Goal: Task Accomplishment & Management: Complete application form

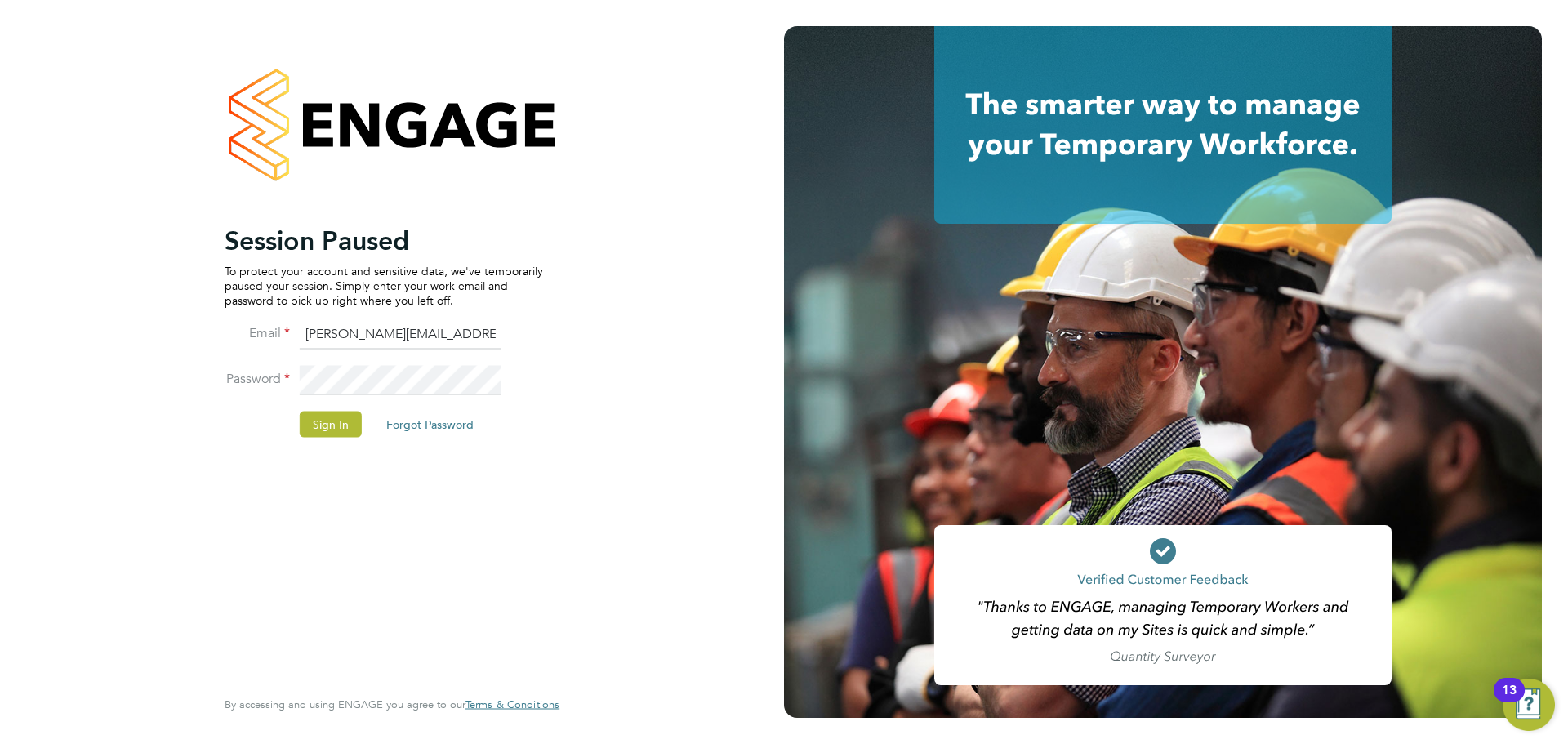
click at [325, 433] on button "Sign In" at bounding box center [331, 424] width 62 height 26
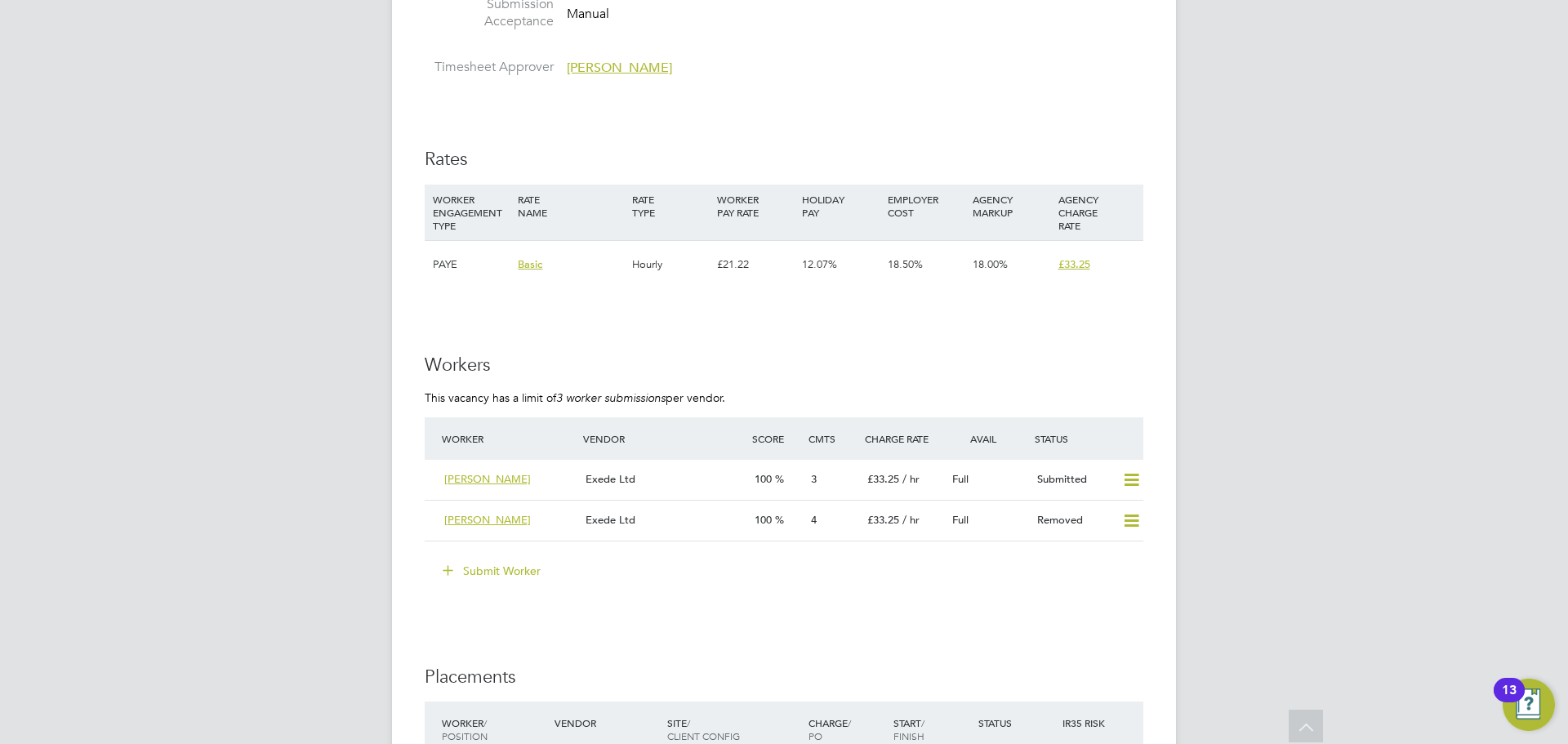
scroll to position [1882, 0]
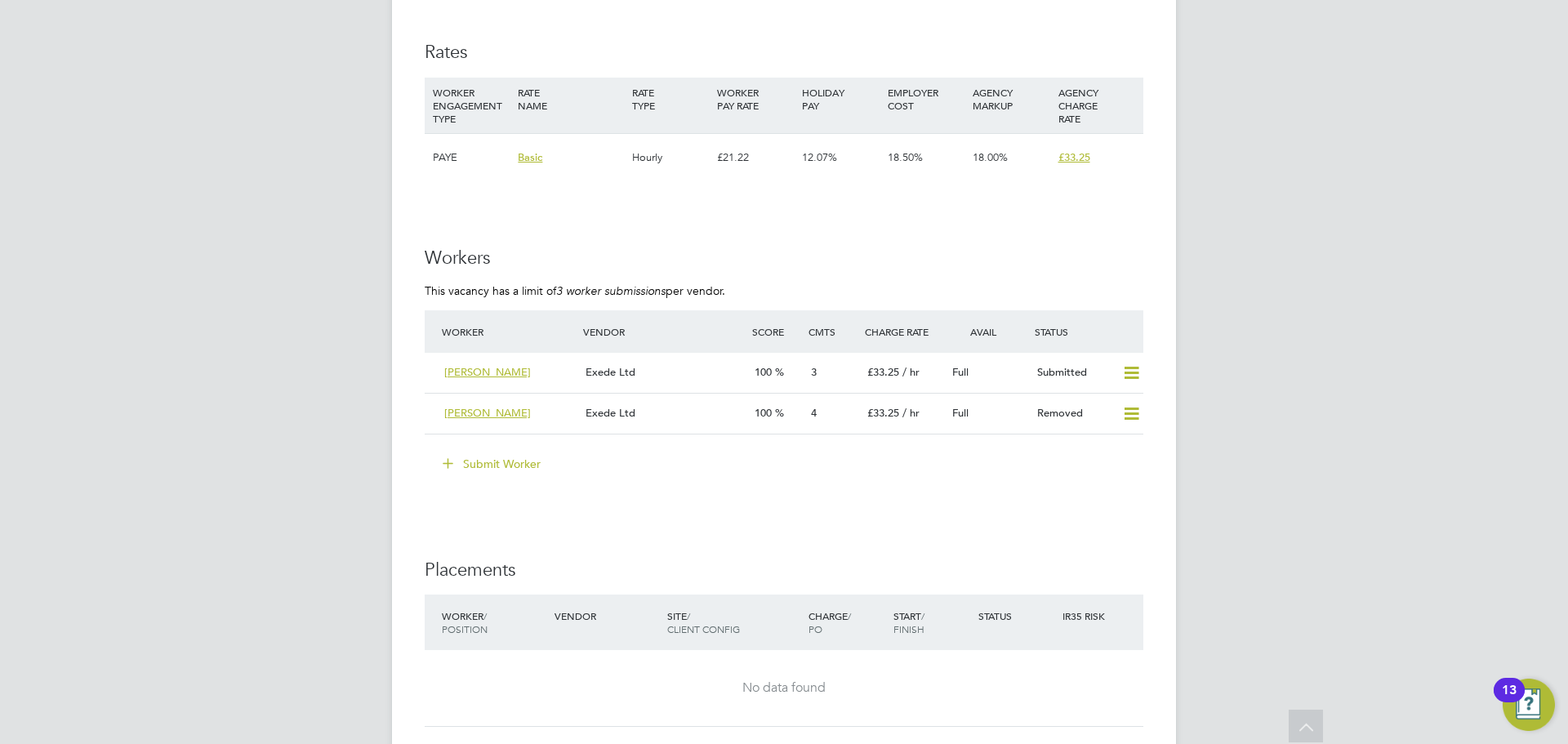
click at [470, 451] on button "Submit Worker" at bounding box center [492, 464] width 123 height 26
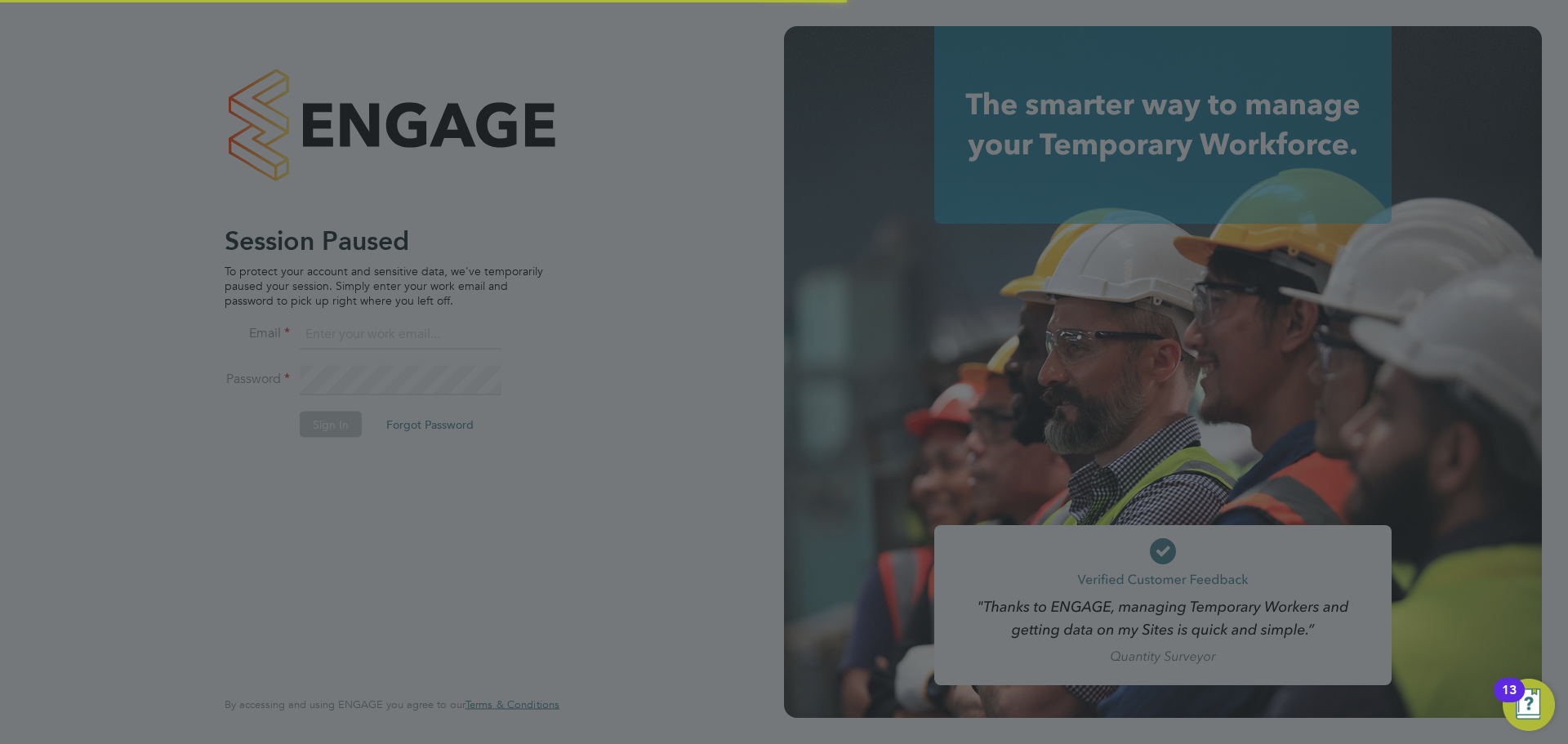
scroll to position [1020, 747]
type input "sophia@xede.co.uk"
click at [317, 422] on div at bounding box center [784, 372] width 1568 height 744
click at [652, 381] on div at bounding box center [784, 372] width 1568 height 744
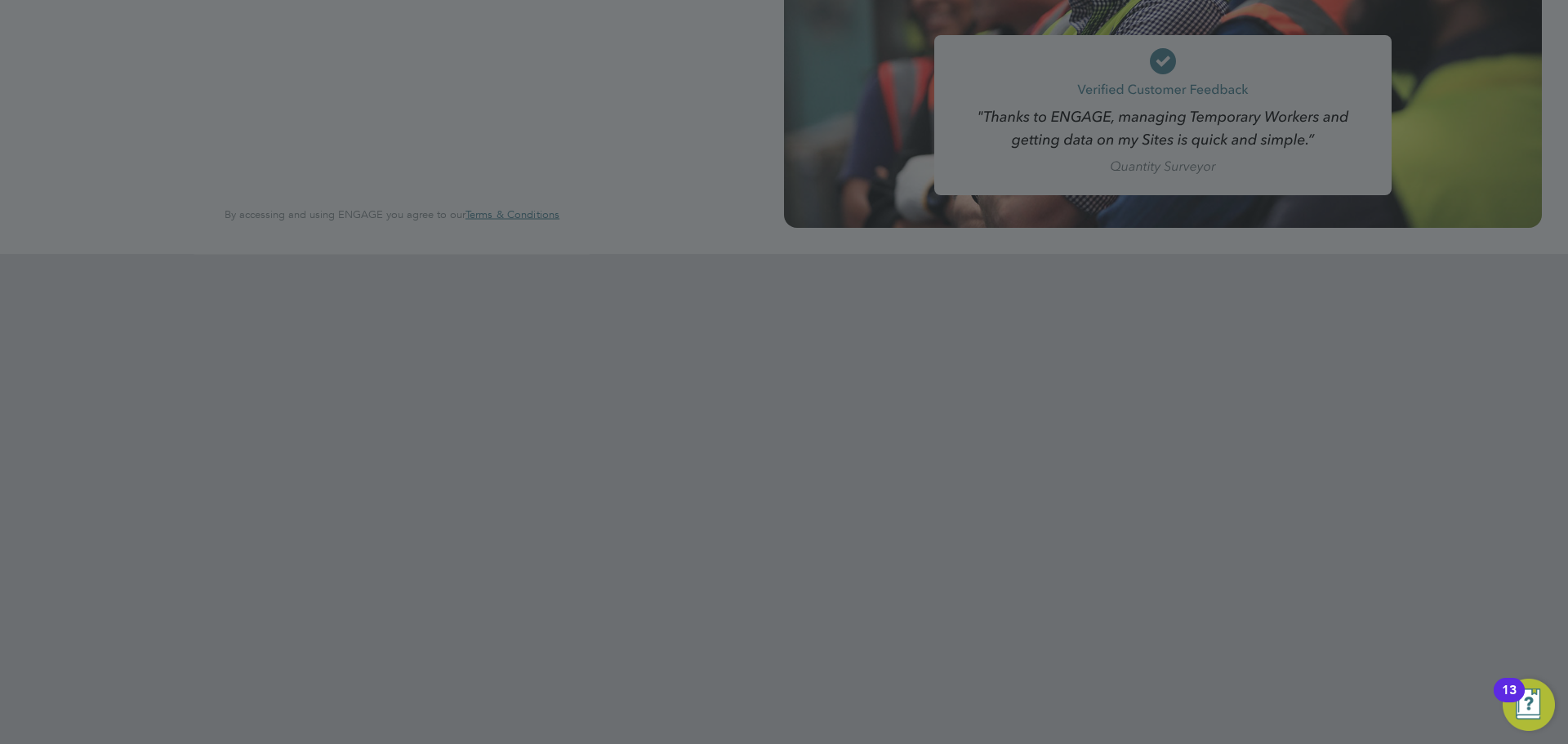
scroll to position [129, 0]
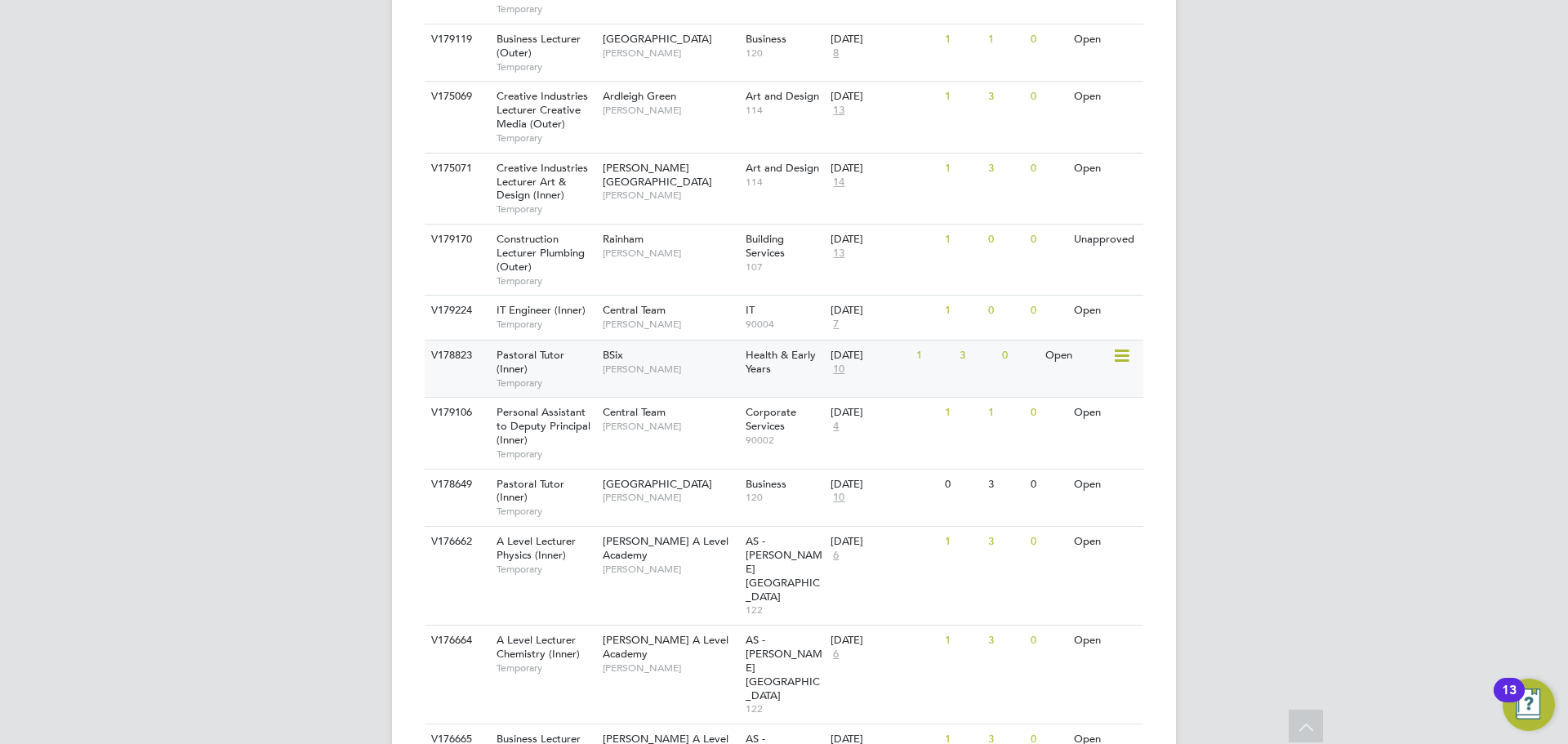
scroll to position [899, 0]
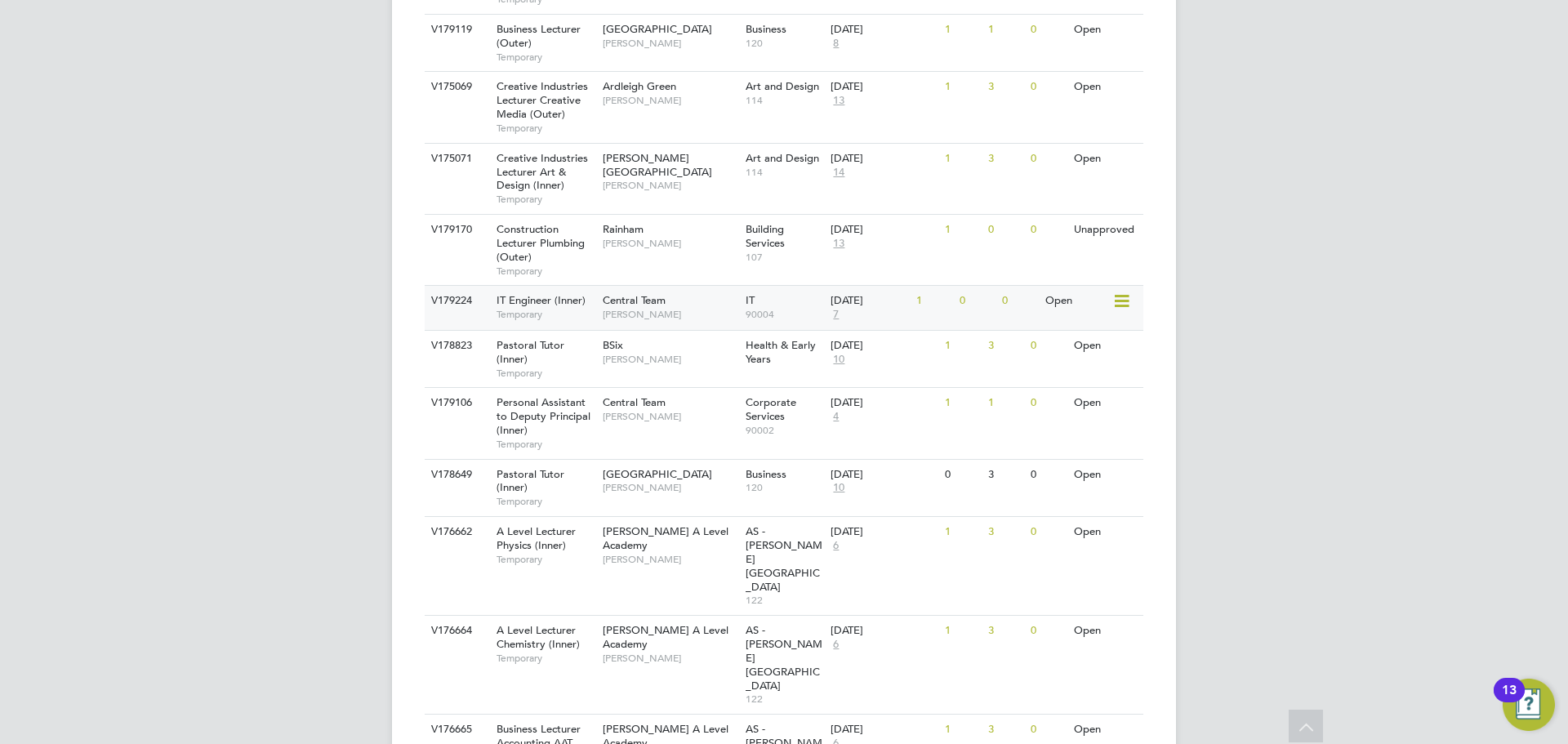
click at [569, 308] on span "Temporary" at bounding box center [546, 314] width 98 height 13
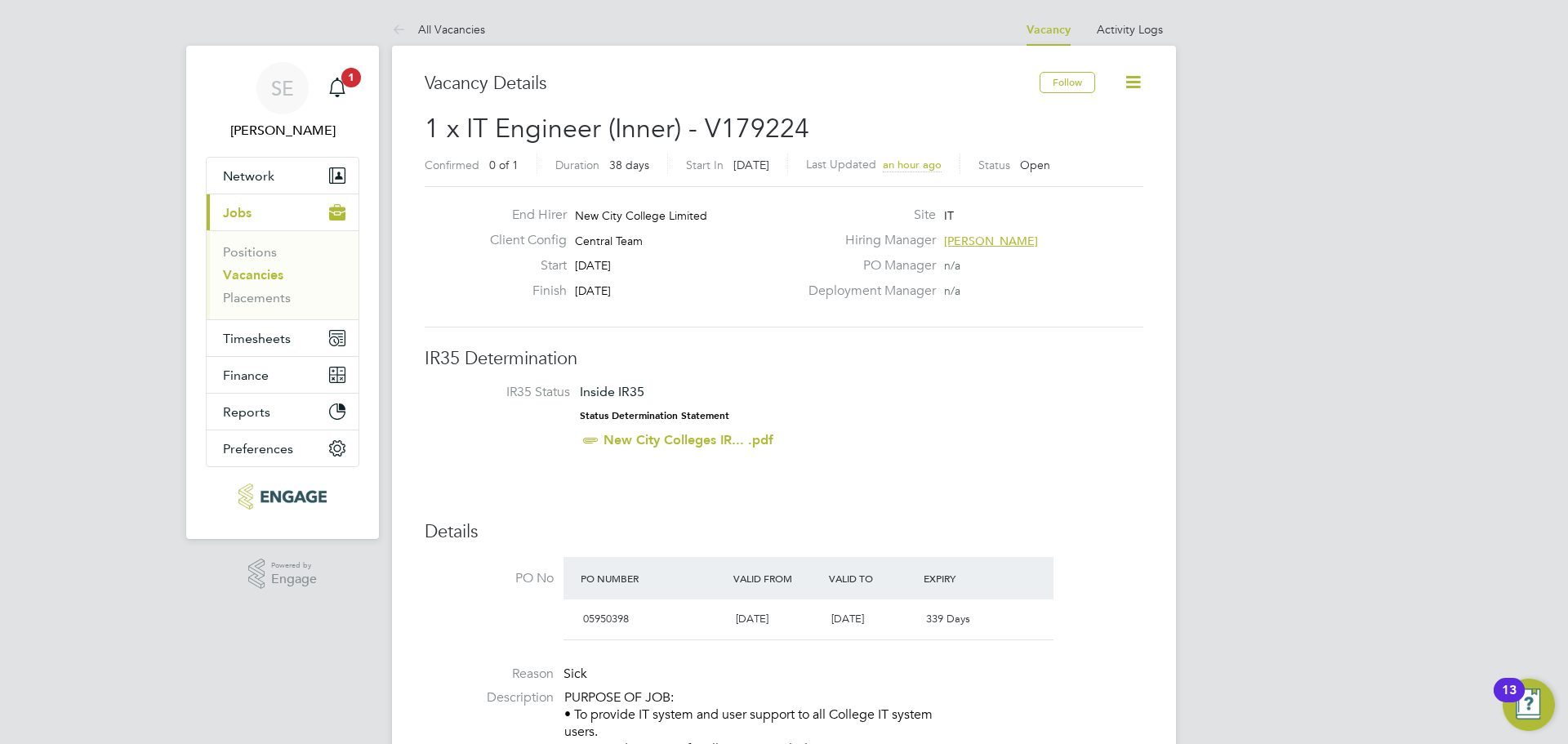
click at [1064, 82] on button "Follow" at bounding box center [1067, 82] width 56 height 21
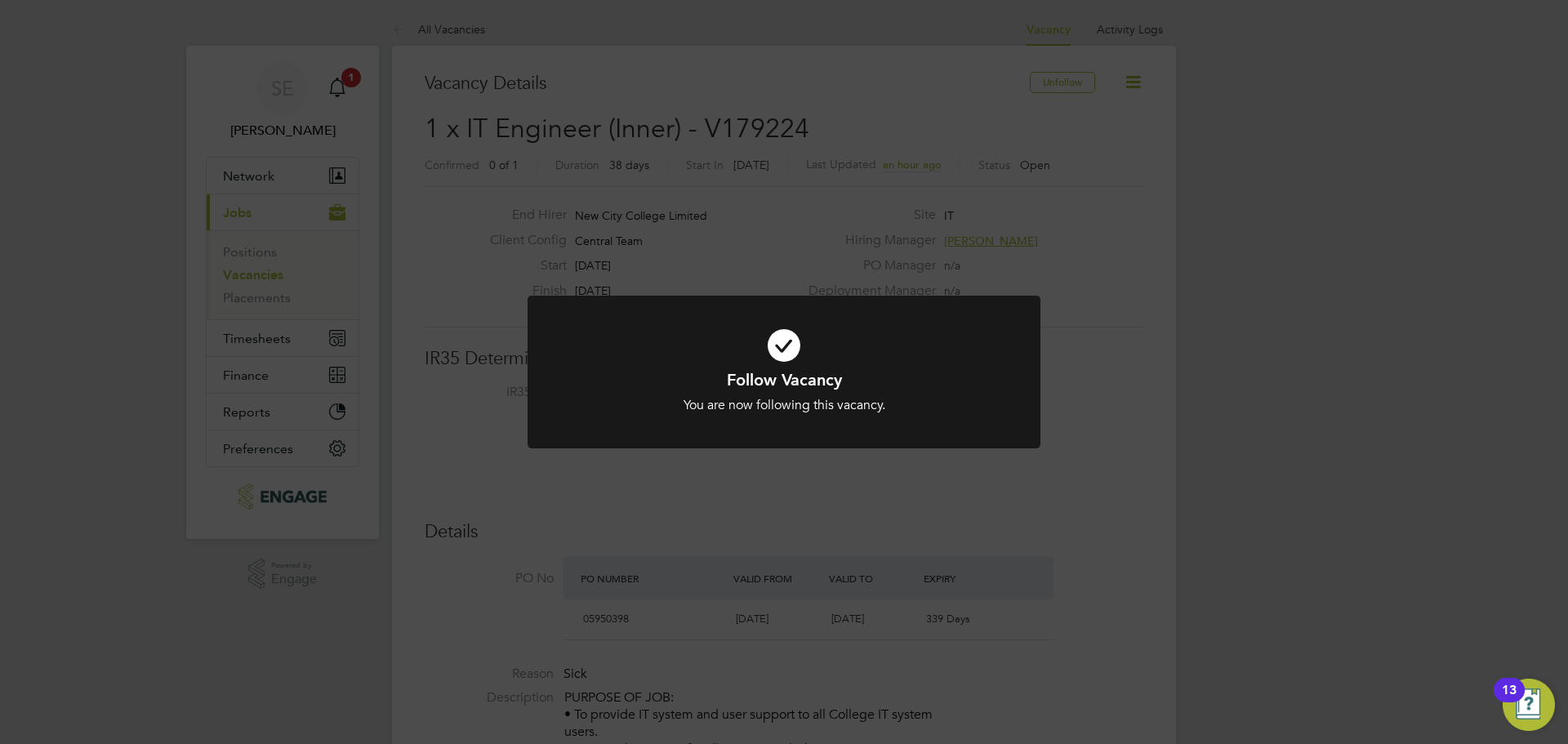
drag, startPoint x: 805, startPoint y: 278, endPoint x: 577, endPoint y: 191, distance: 244.0
click at [805, 277] on div "Follow Vacancy You are now following this vacancy. Cancel Okay" at bounding box center [784, 372] width 1568 height 744
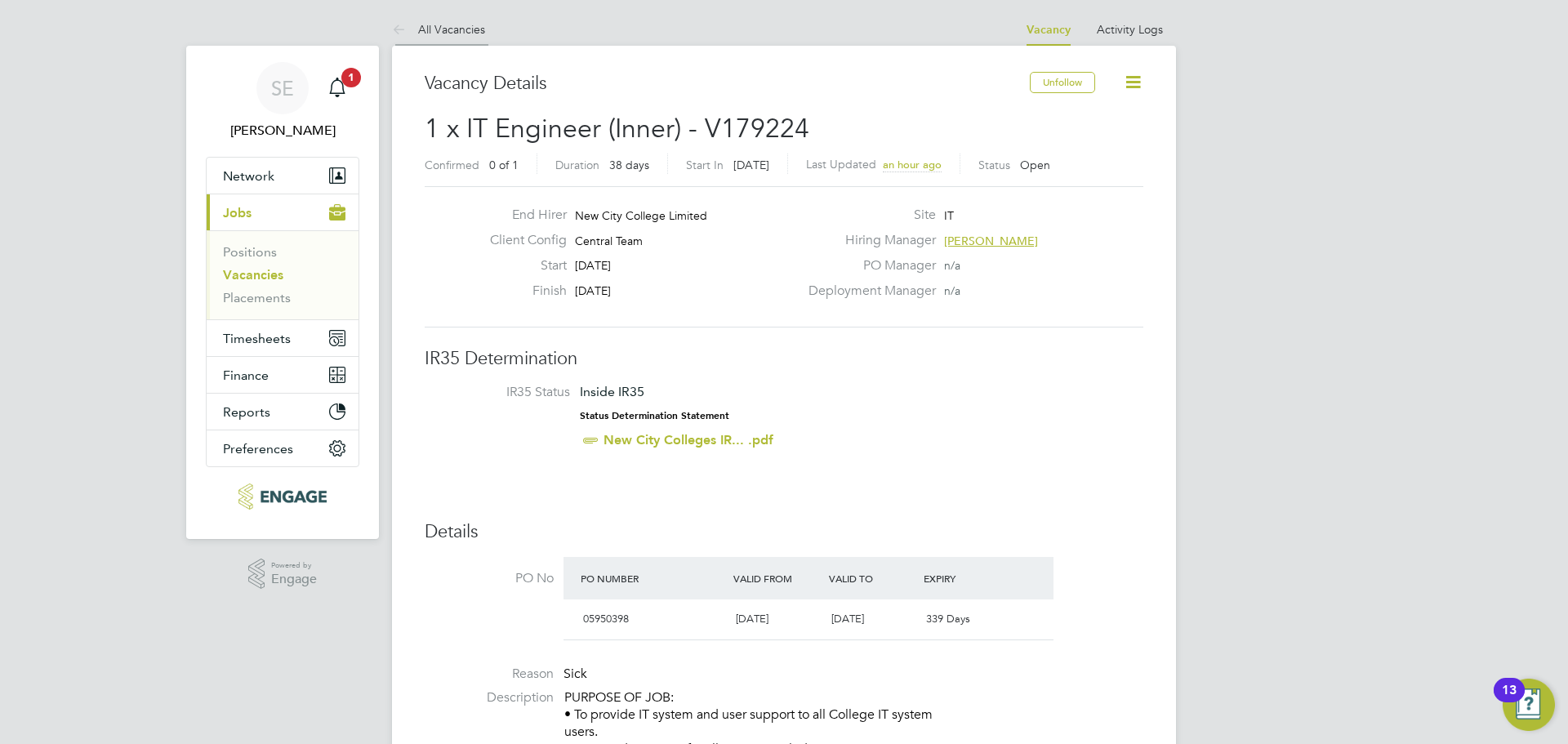
click at [471, 38] on li "All Vacancies" at bounding box center [438, 29] width 93 height 33
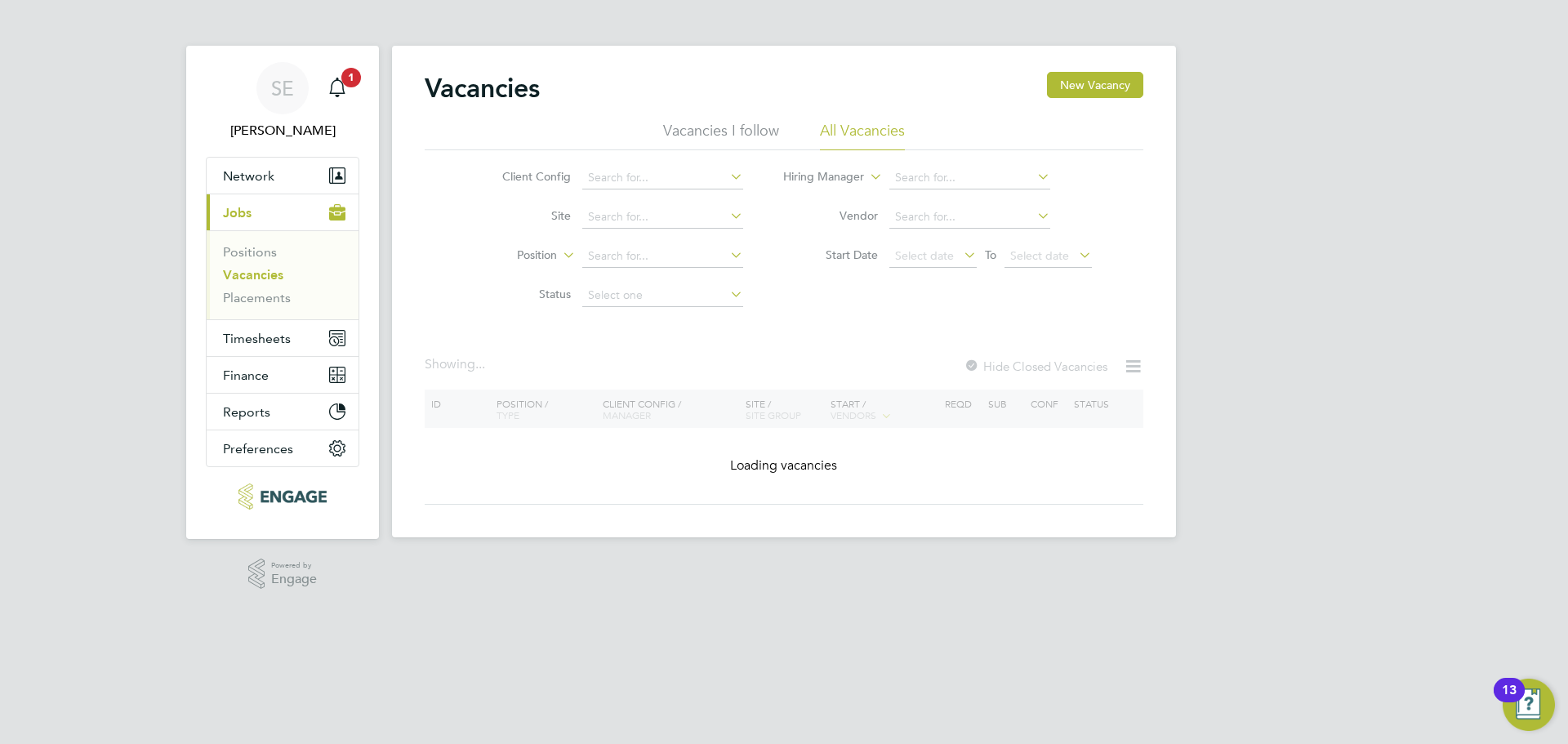
click at [730, 133] on li "Vacancies I follow" at bounding box center [721, 135] width 116 height 29
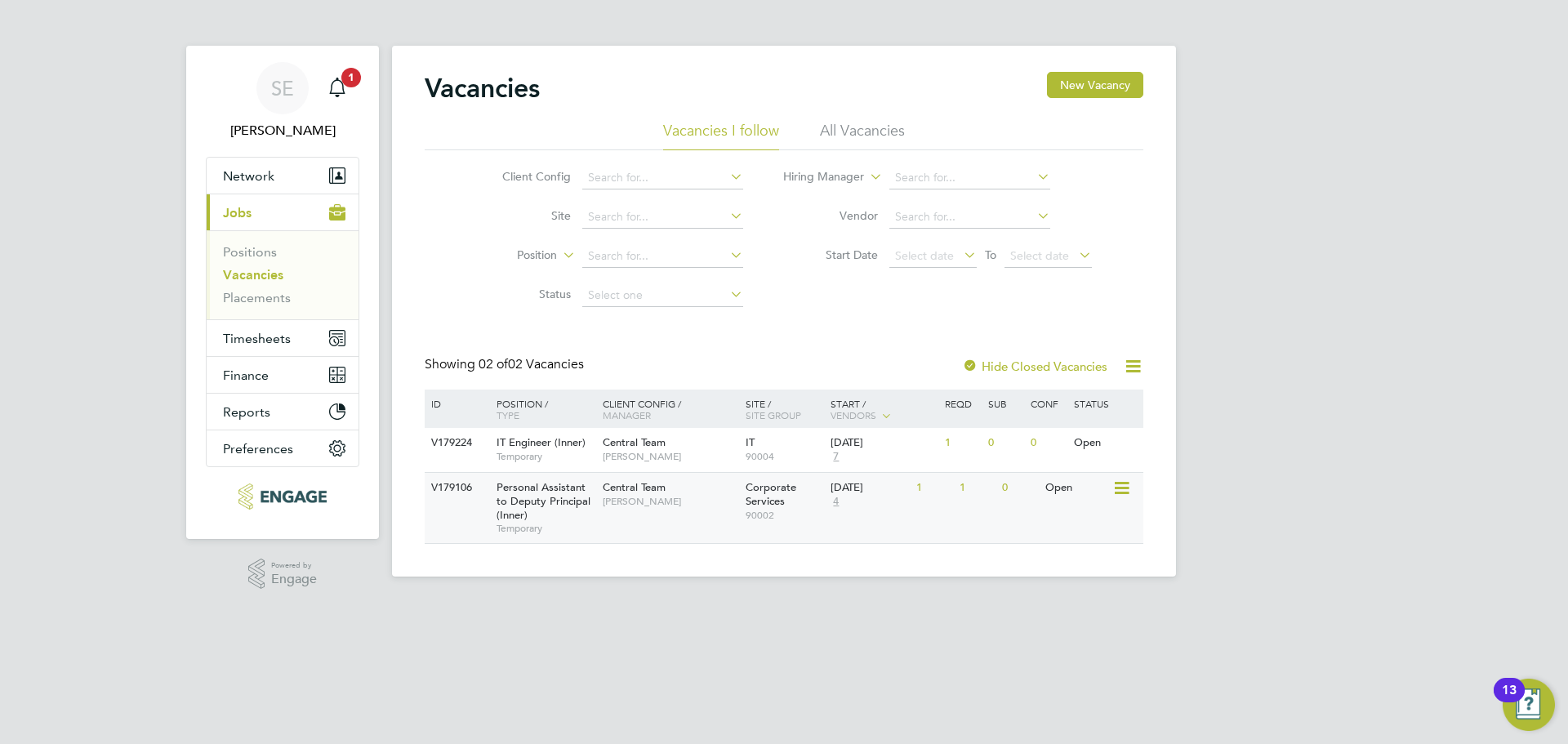
click at [646, 520] on div "V179106 Personal Assistant to Deputy Principal (Inner) Temporary Central Team J…" at bounding box center [784, 507] width 719 height 71
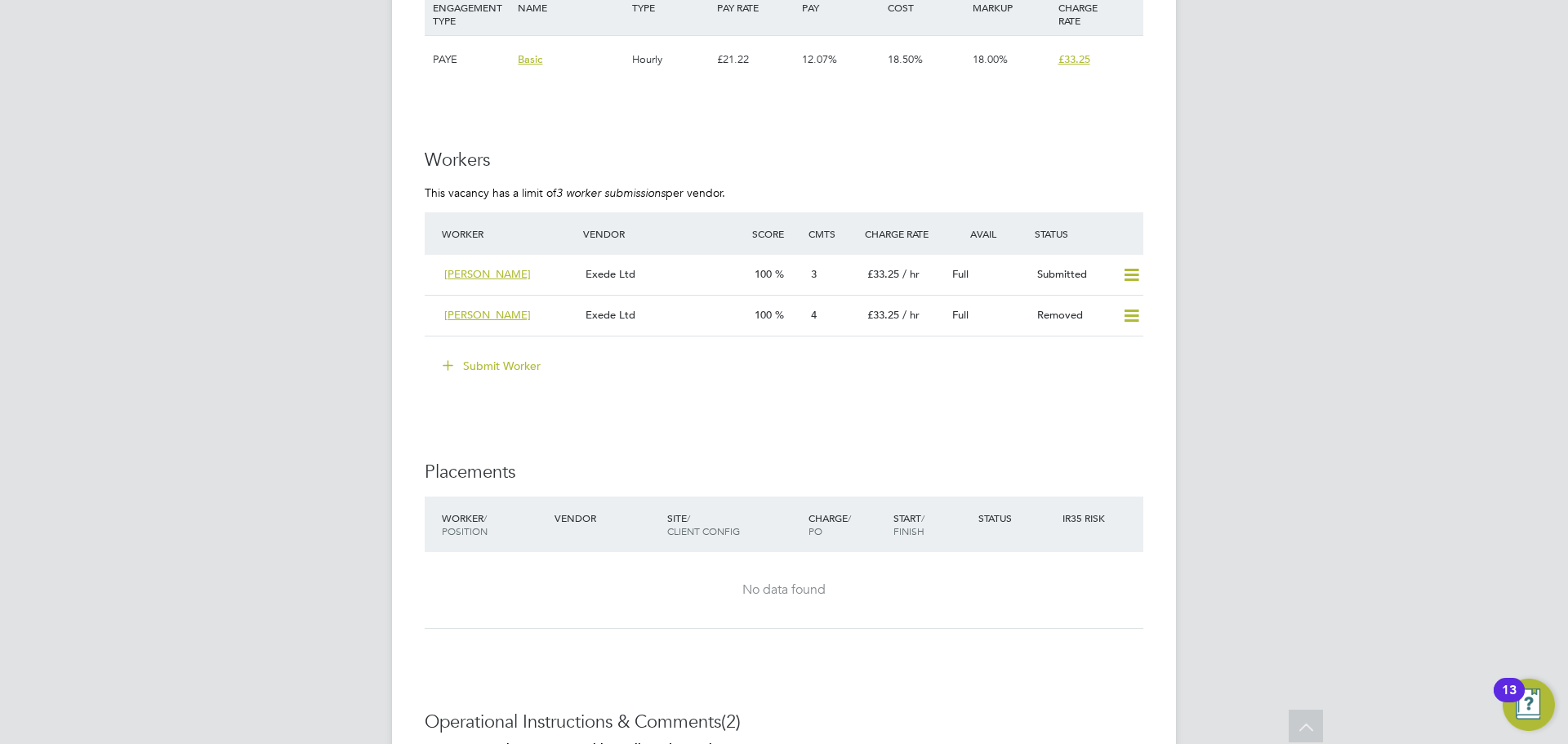
scroll to position [1878, 0]
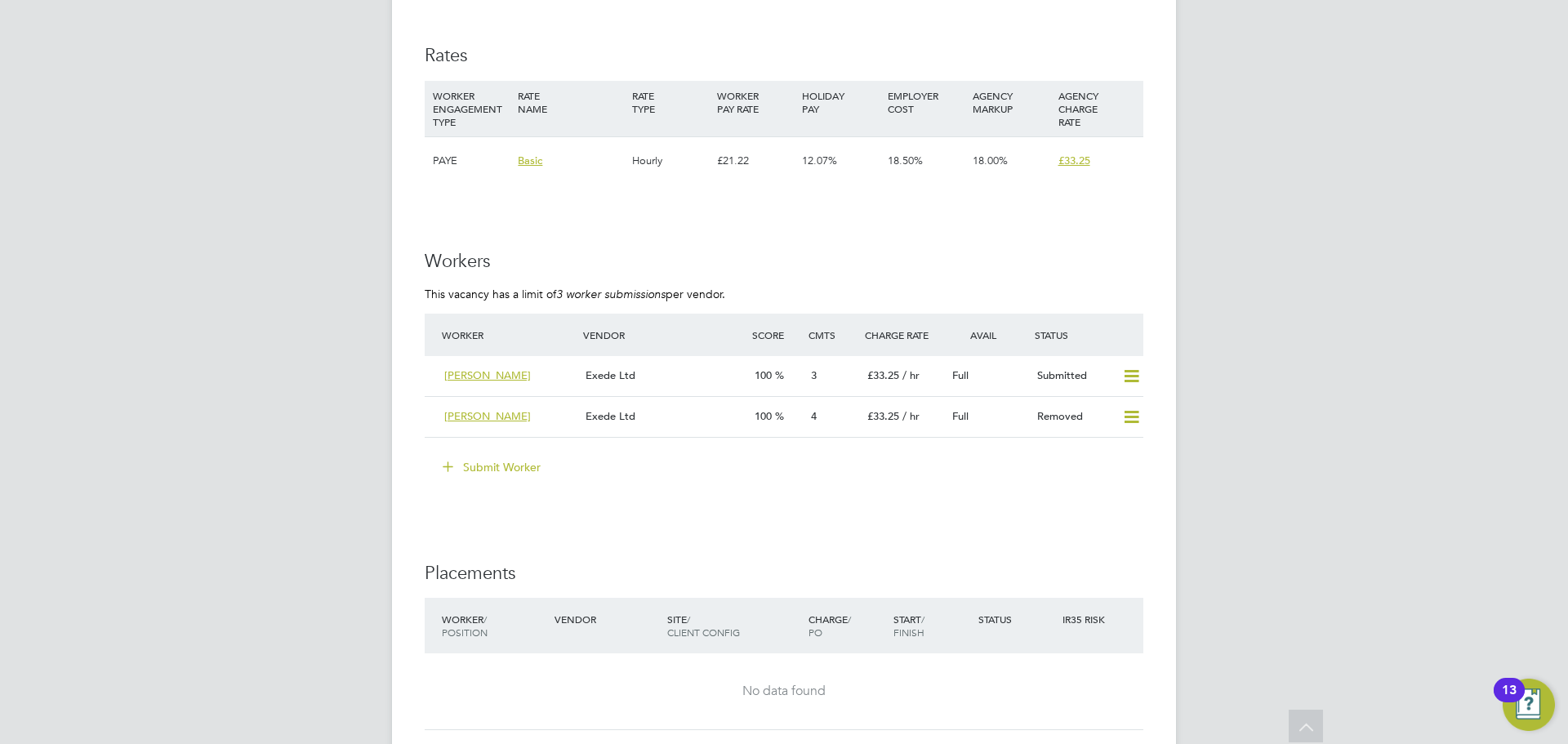
click at [508, 454] on button "Submit Worker" at bounding box center [492, 467] width 123 height 26
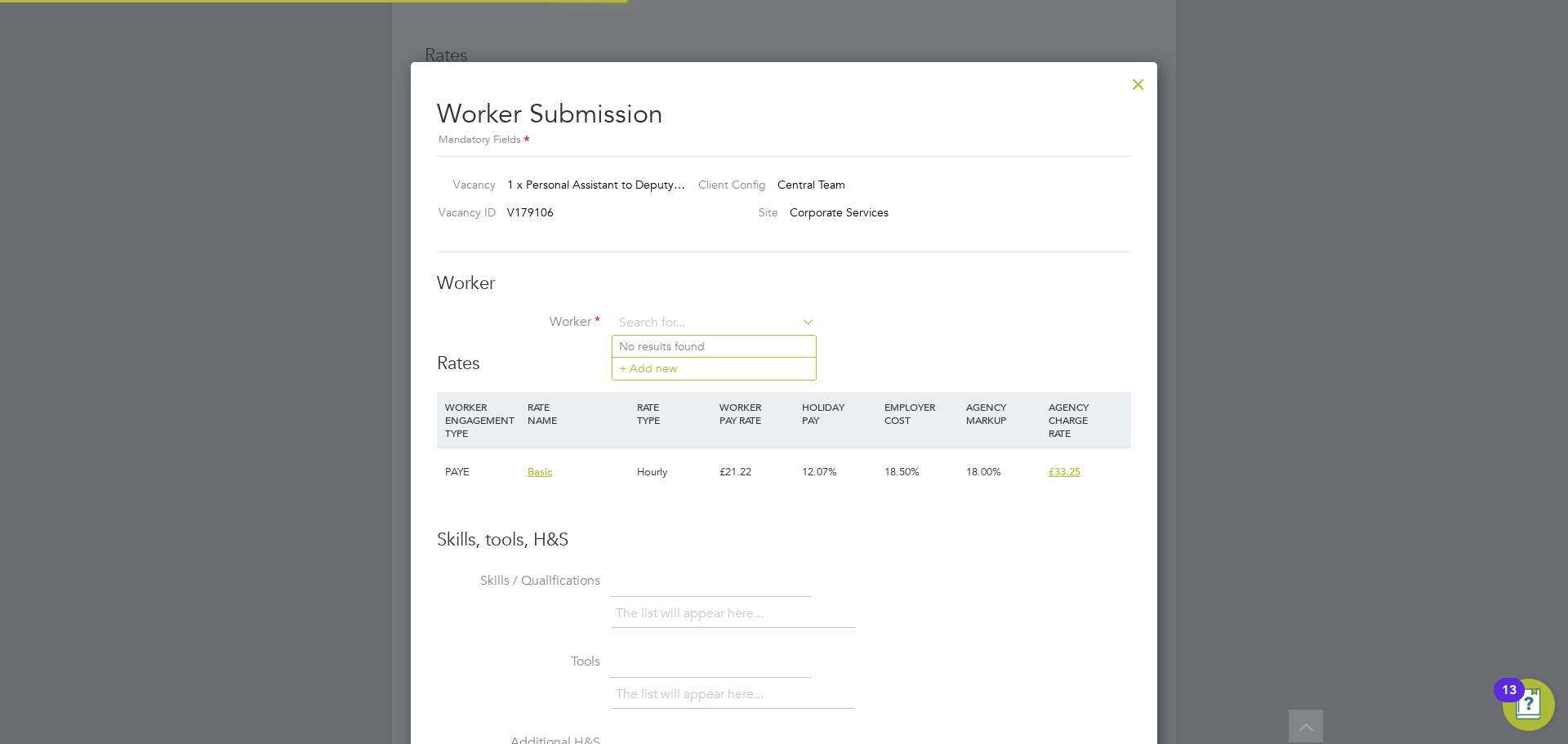
scroll to position [991, 747]
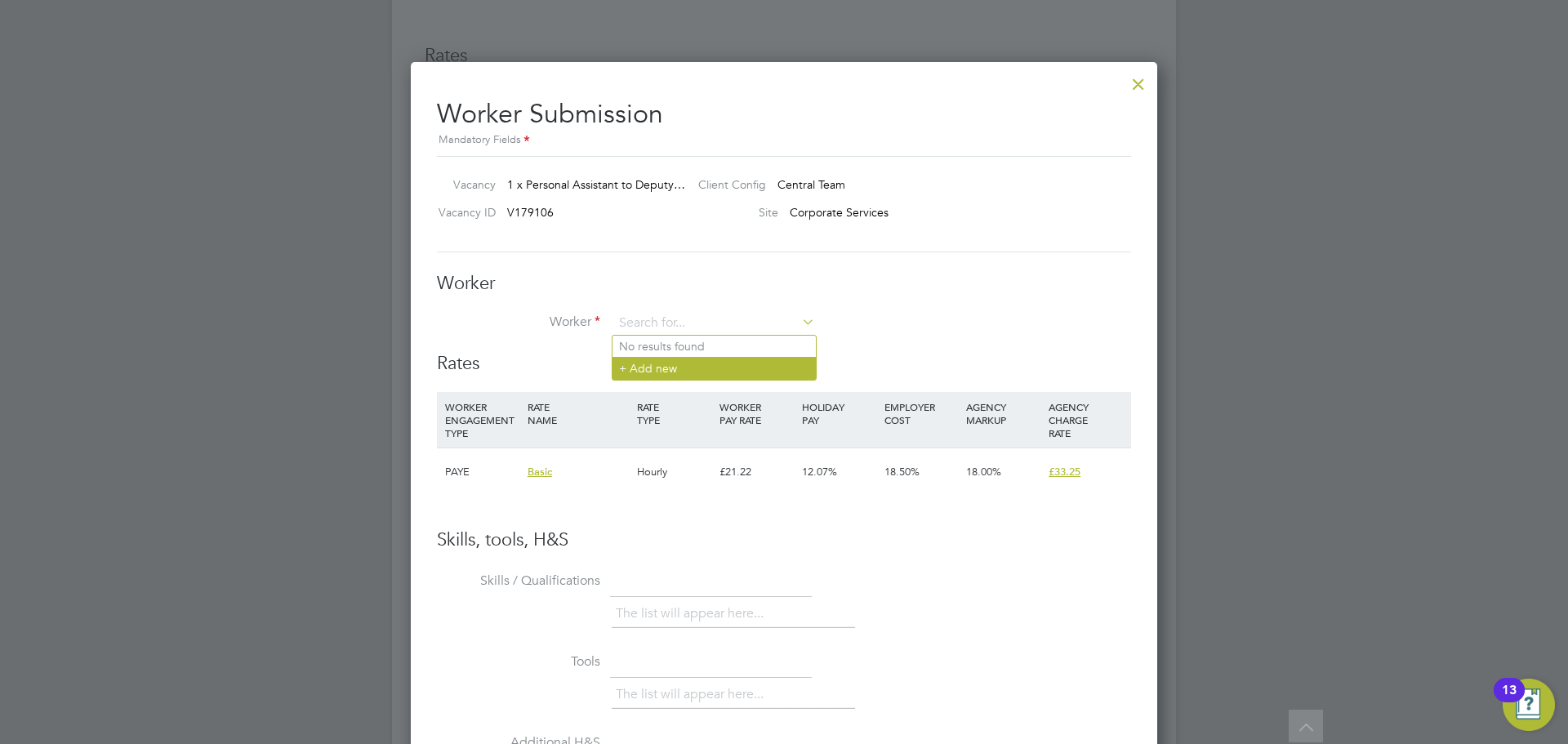
click at [669, 373] on li "+ Add new" at bounding box center [714, 368] width 203 height 22
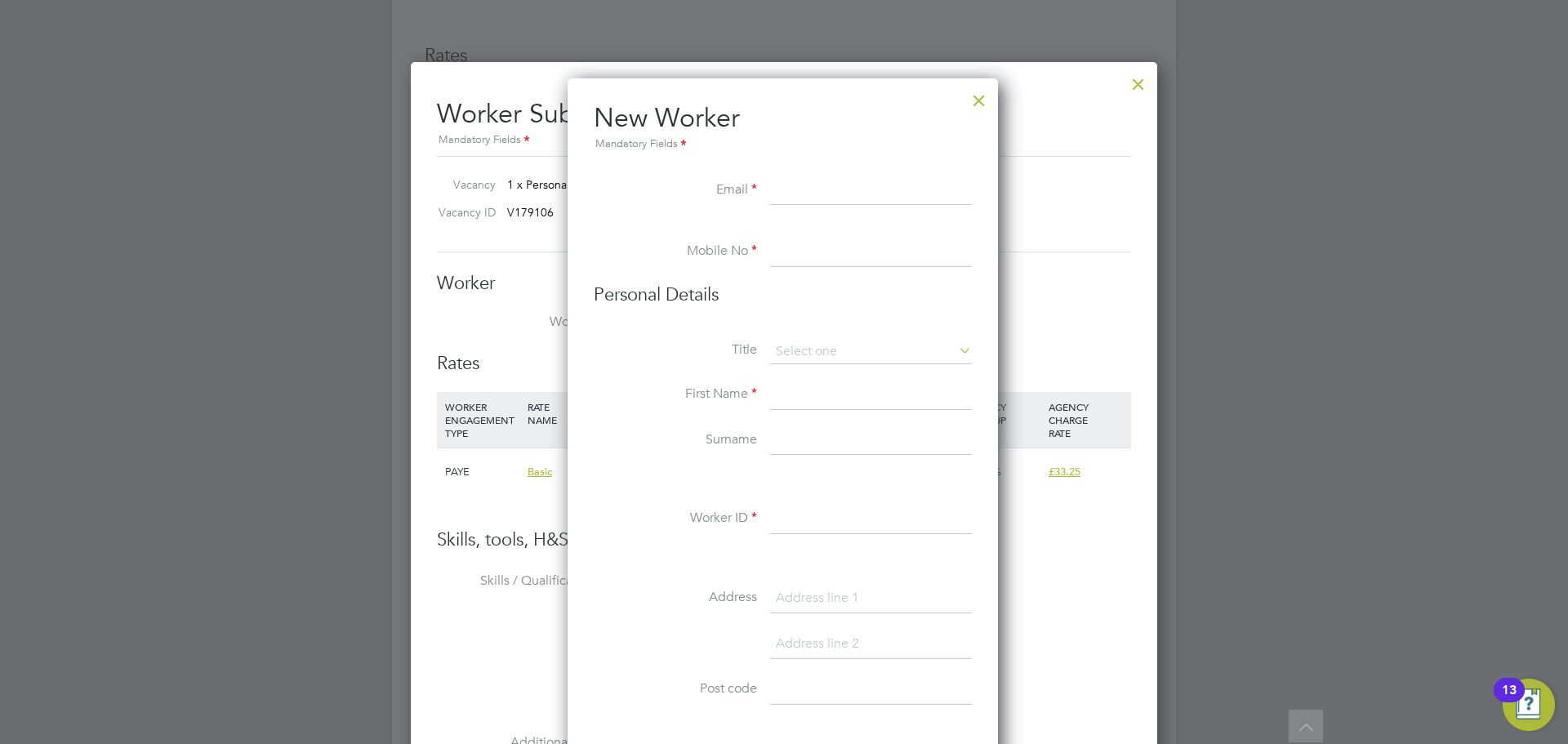
paste input "[EMAIL_ADDRESS][DOMAIN_NAME]"
type input "[EMAIL_ADDRESS][DOMAIN_NAME]"
drag, startPoint x: 851, startPoint y: 250, endPoint x: 832, endPoint y: 247, distance: 19.2
click at [832, 247] on input at bounding box center [871, 251] width 201 height 29
paste input "[PHONE_NUMBER]"
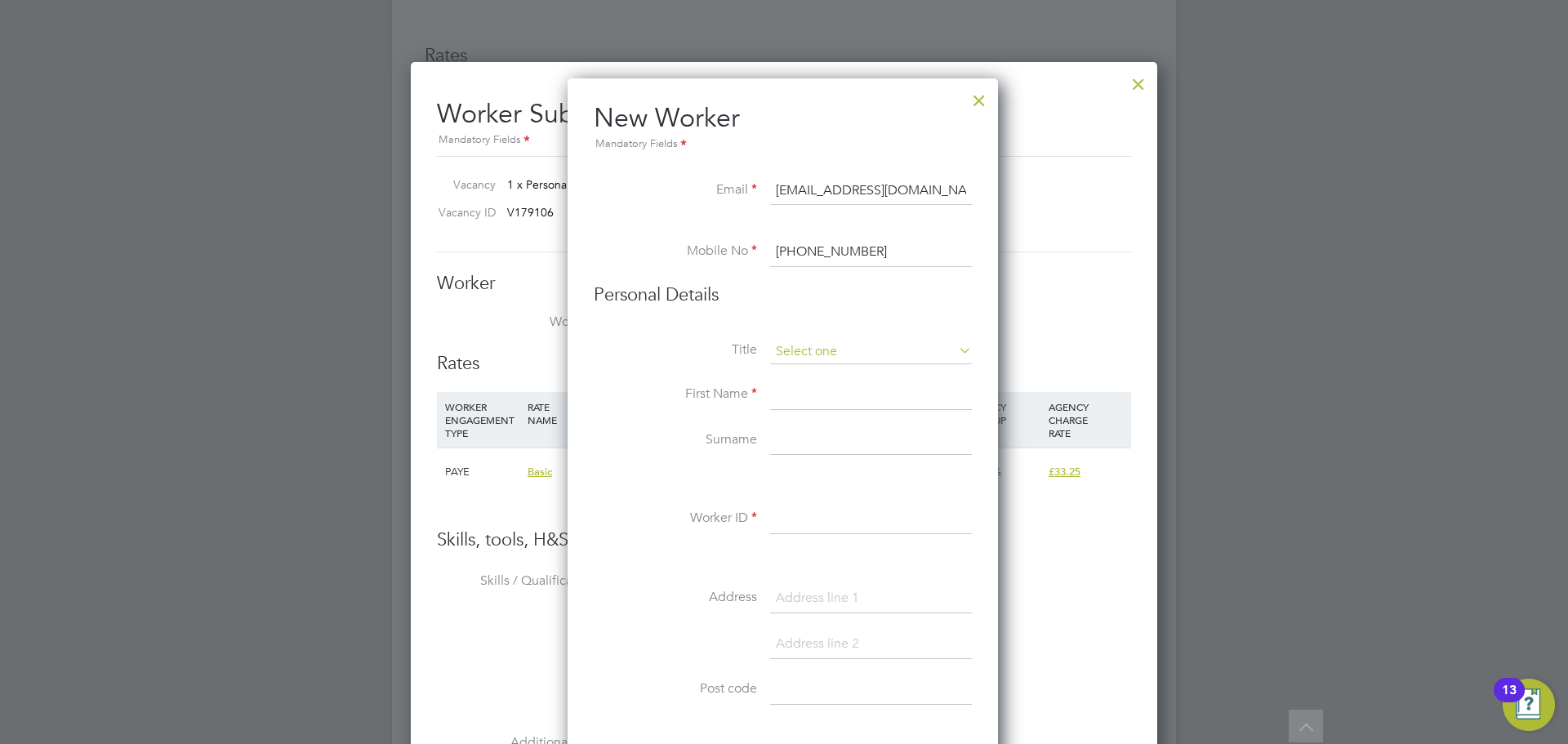
type input "[PHONE_NUMBER]"
click at [824, 340] on input at bounding box center [871, 352] width 201 height 25
click at [805, 413] on li "Miss" at bounding box center [871, 417] width 203 height 21
type input "Miss"
click at [805, 388] on input at bounding box center [871, 395] width 201 height 29
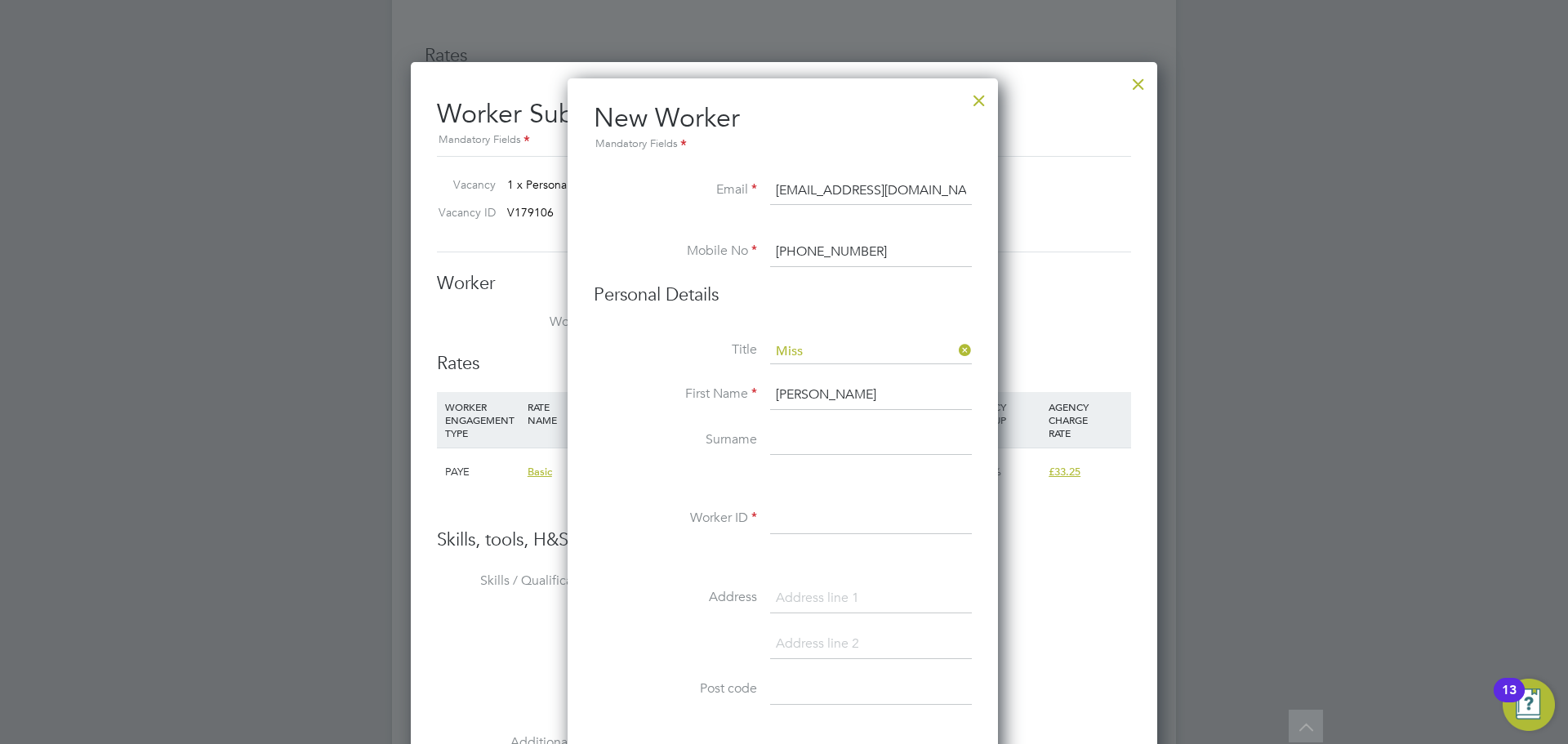
type input "[PERSON_NAME]"
drag, startPoint x: 789, startPoint y: 452, endPoint x: 763, endPoint y: 413, distance: 46.9
click at [789, 452] on input at bounding box center [871, 440] width 201 height 29
paste input "Fleckney"
type input "Fleckney"
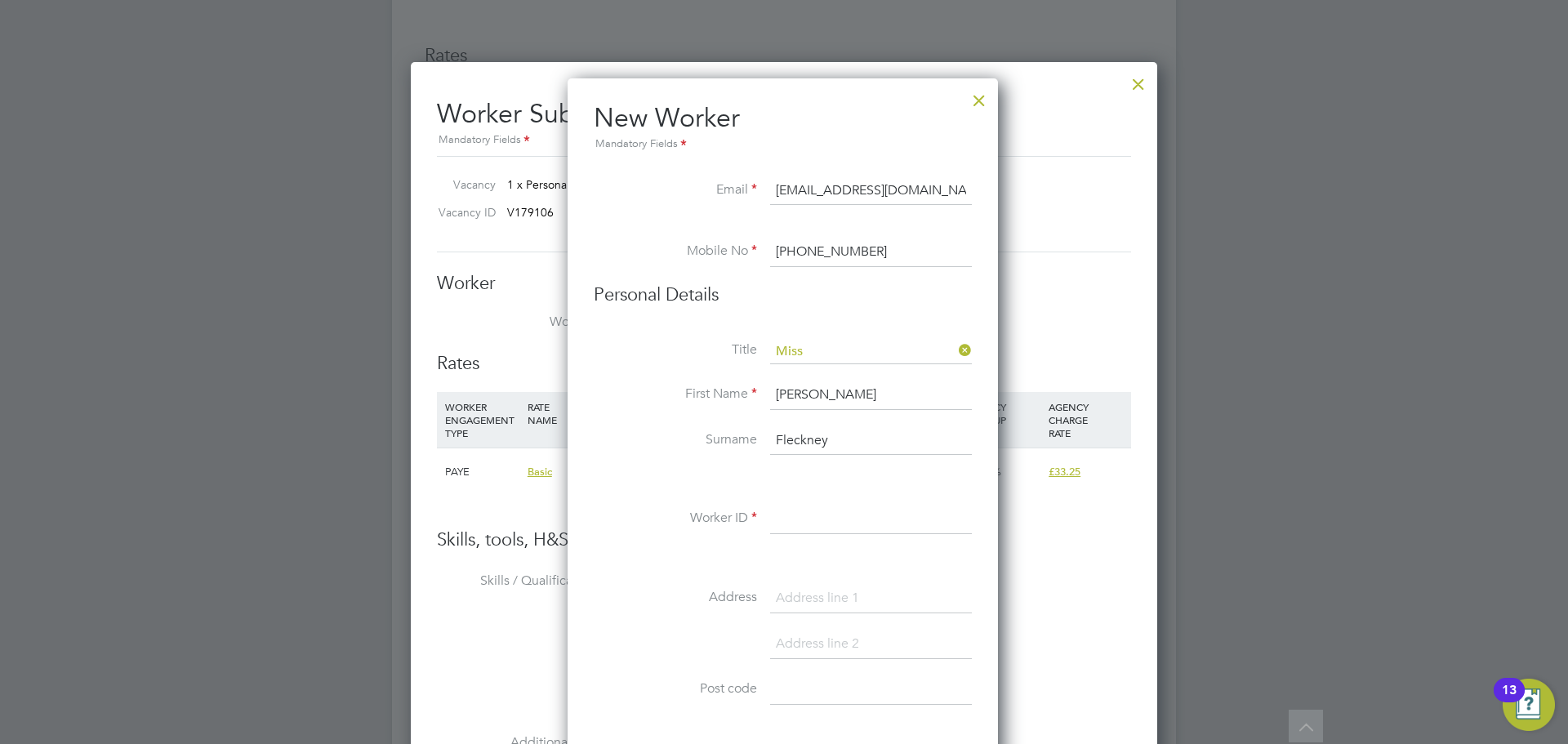
click at [847, 528] on input at bounding box center [871, 519] width 201 height 29
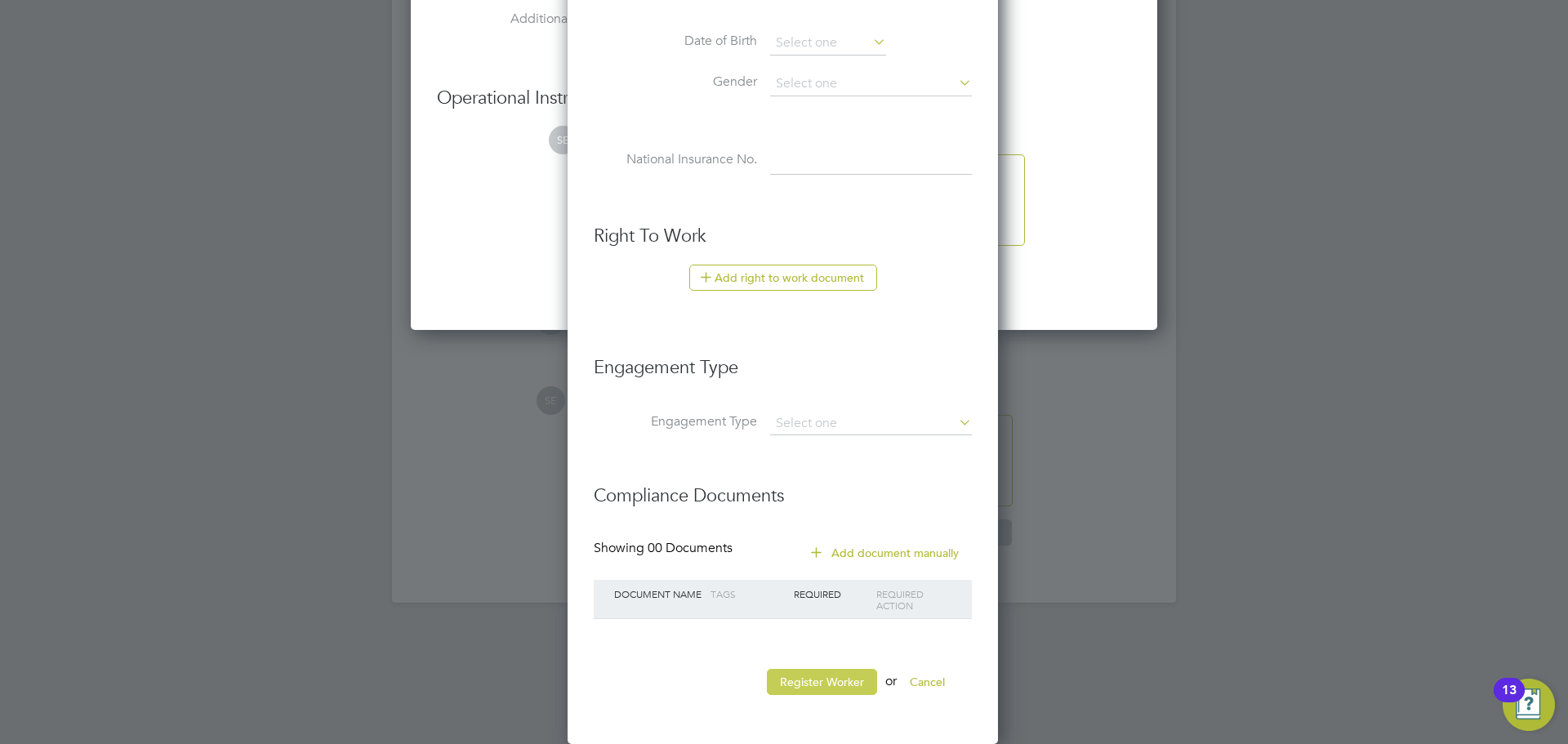
type input "208040"
click at [814, 676] on button "Register Worker" at bounding box center [822, 682] width 111 height 26
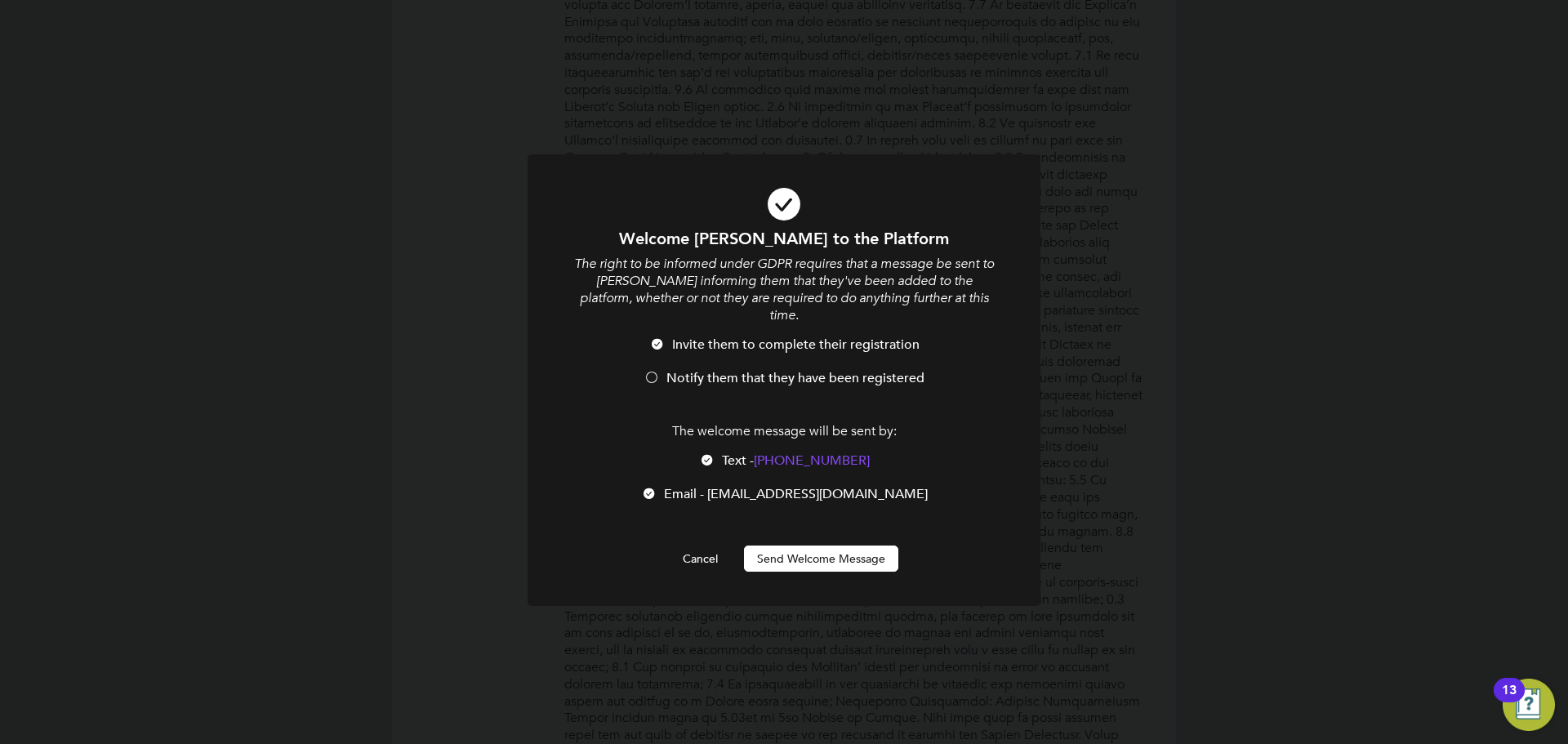
click at [648, 347] on li "Invite them to complete their registration" at bounding box center [784, 353] width 425 height 34
click at [714, 453] on div at bounding box center [707, 461] width 16 height 16
click at [810, 556] on div at bounding box center [784, 380] width 513 height 452
click at [844, 546] on button "Send Welcome Message" at bounding box center [821, 558] width 155 height 26
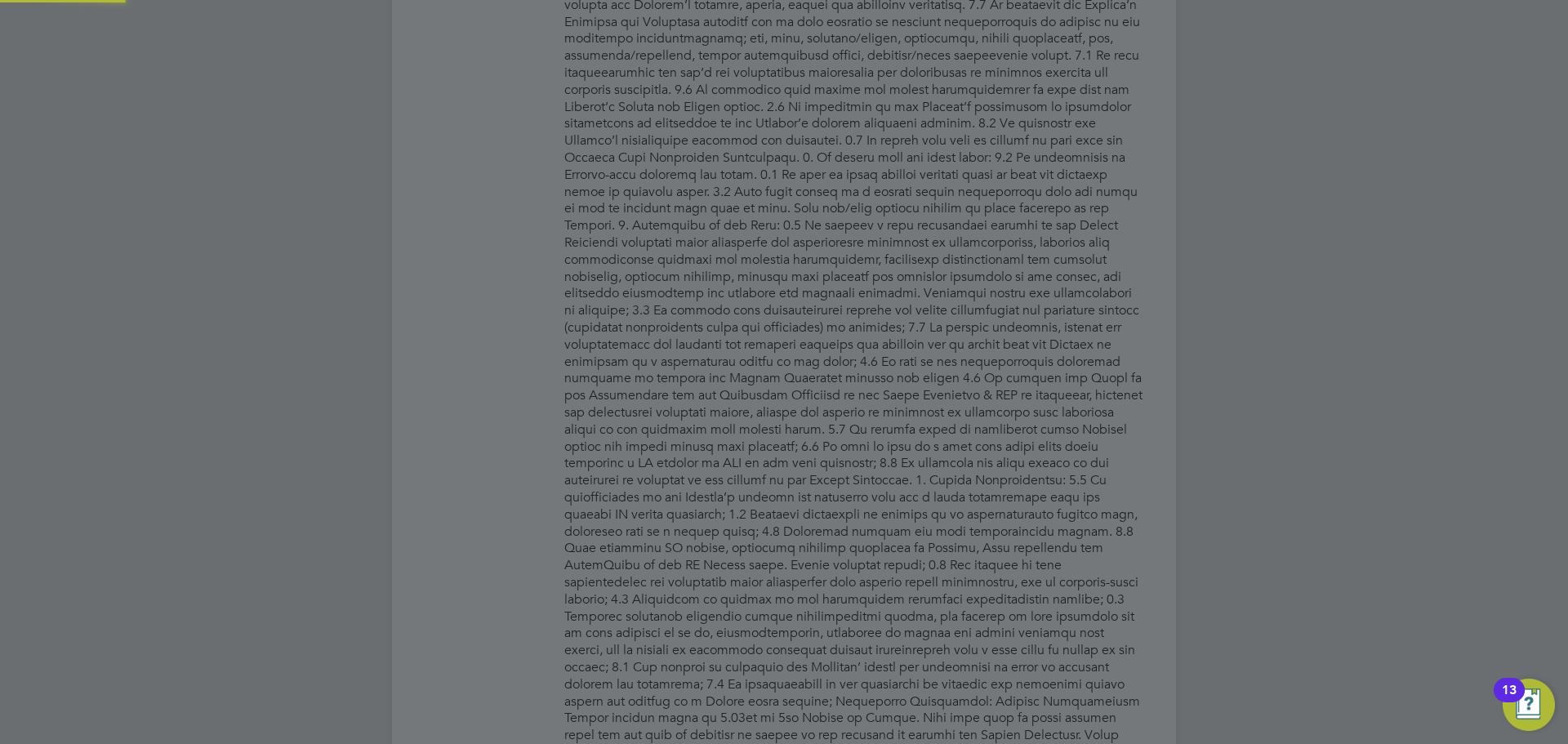
type input "[PERSON_NAME] (208040)"
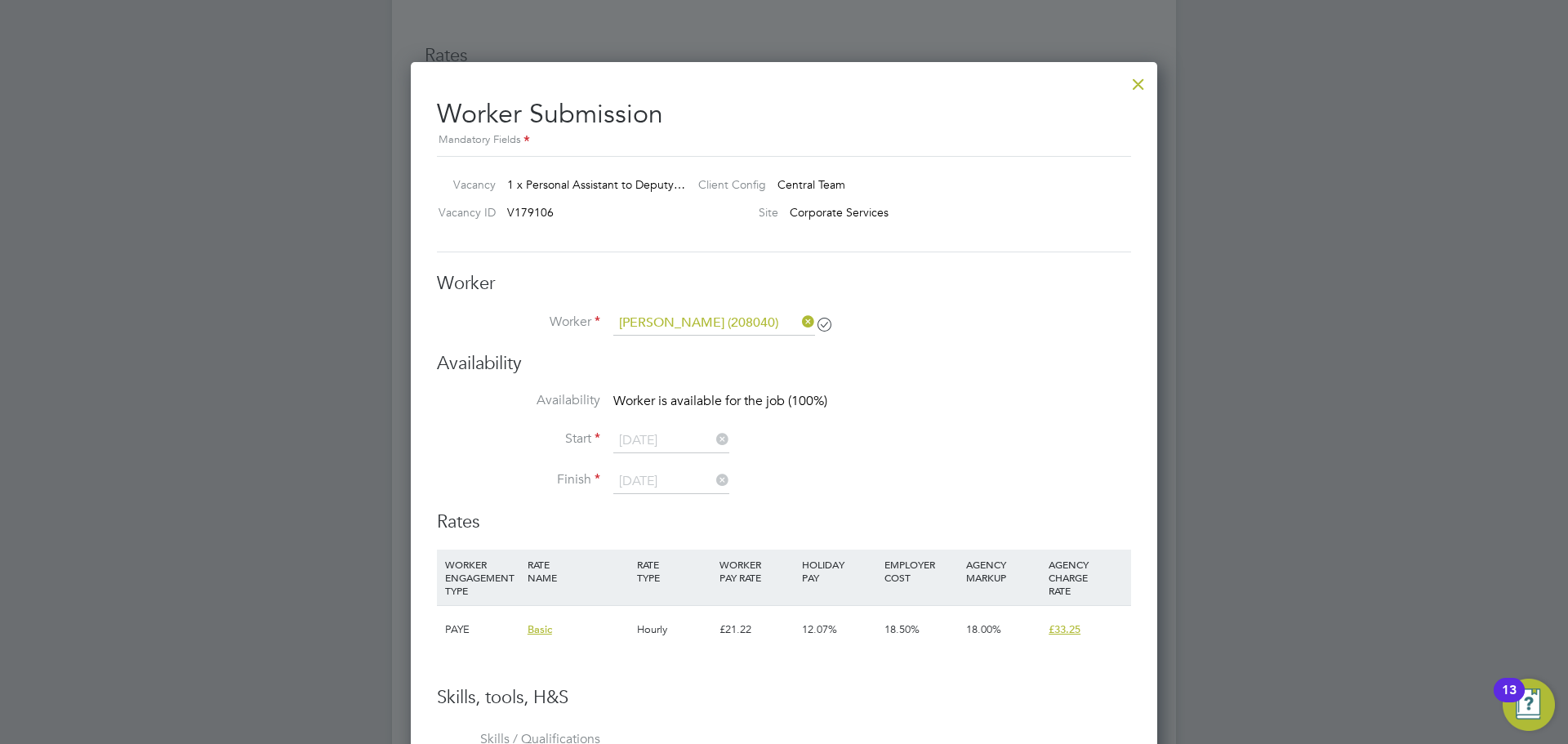
click at [1132, 86] on div at bounding box center [1138, 80] width 29 height 29
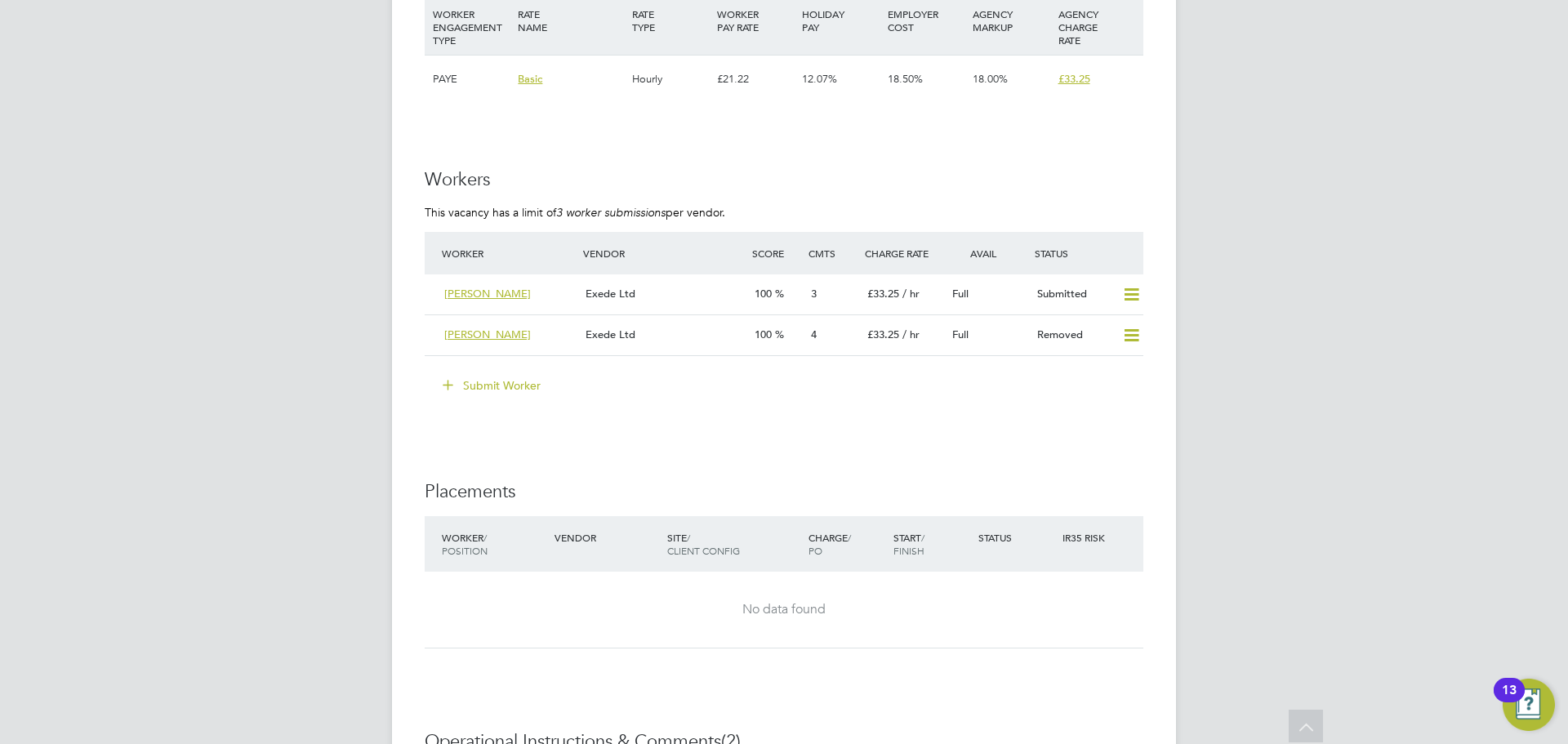
click at [502, 372] on button "Submit Worker" at bounding box center [492, 385] width 123 height 26
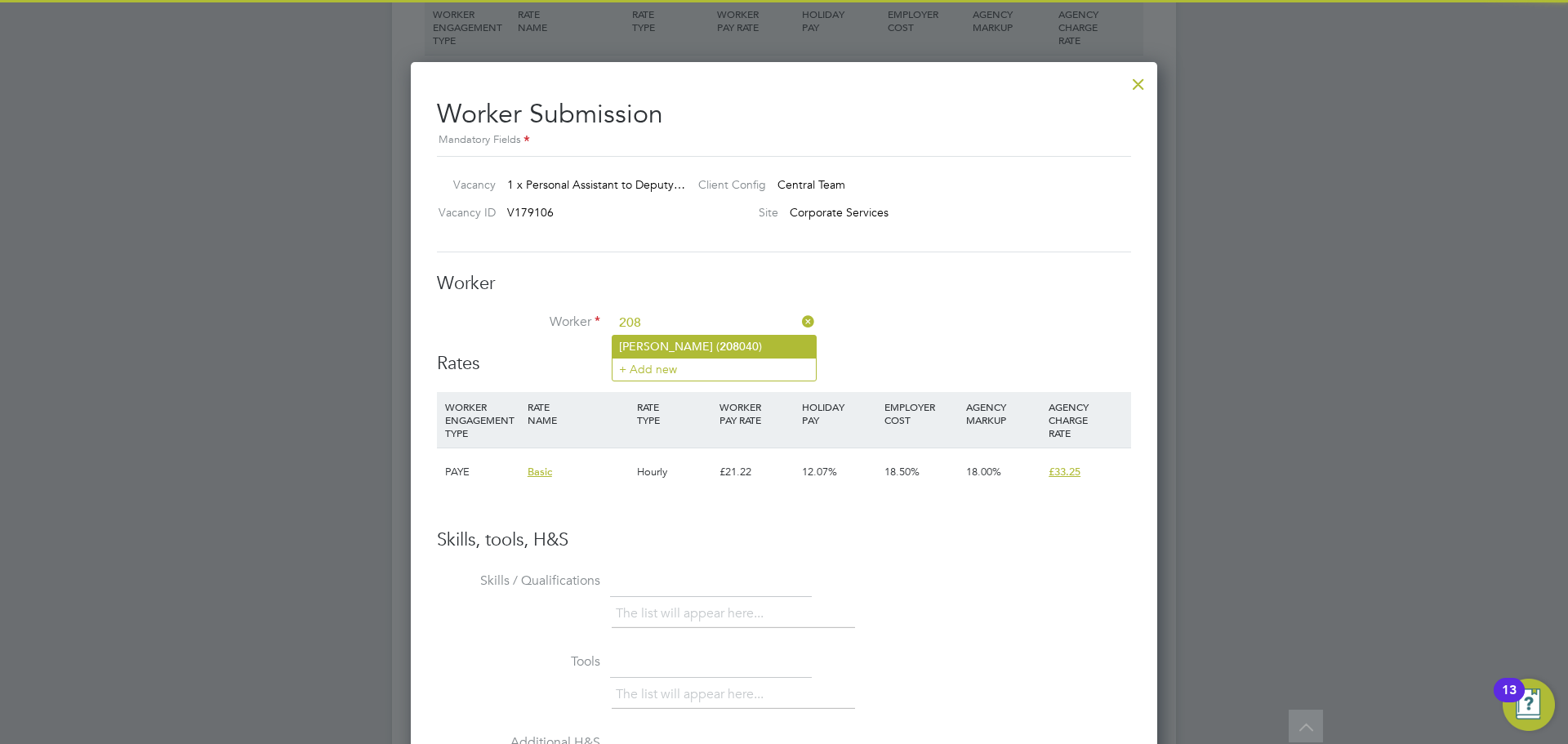
click at [713, 337] on li "[PERSON_NAME] ( 208 040)" at bounding box center [714, 347] width 203 height 22
type input "[PERSON_NAME] (208040)"
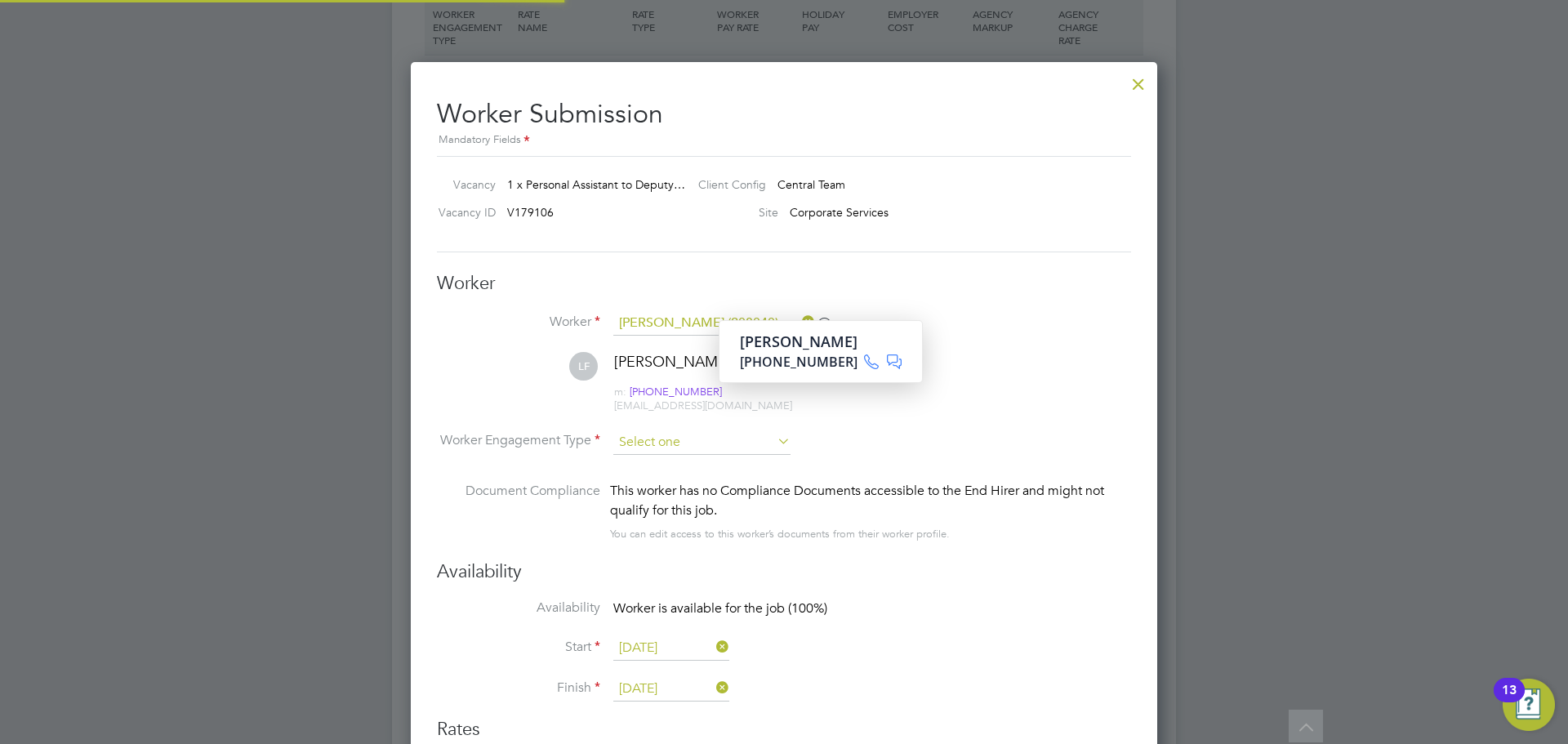
click at [677, 453] on input at bounding box center [702, 443] width 178 height 25
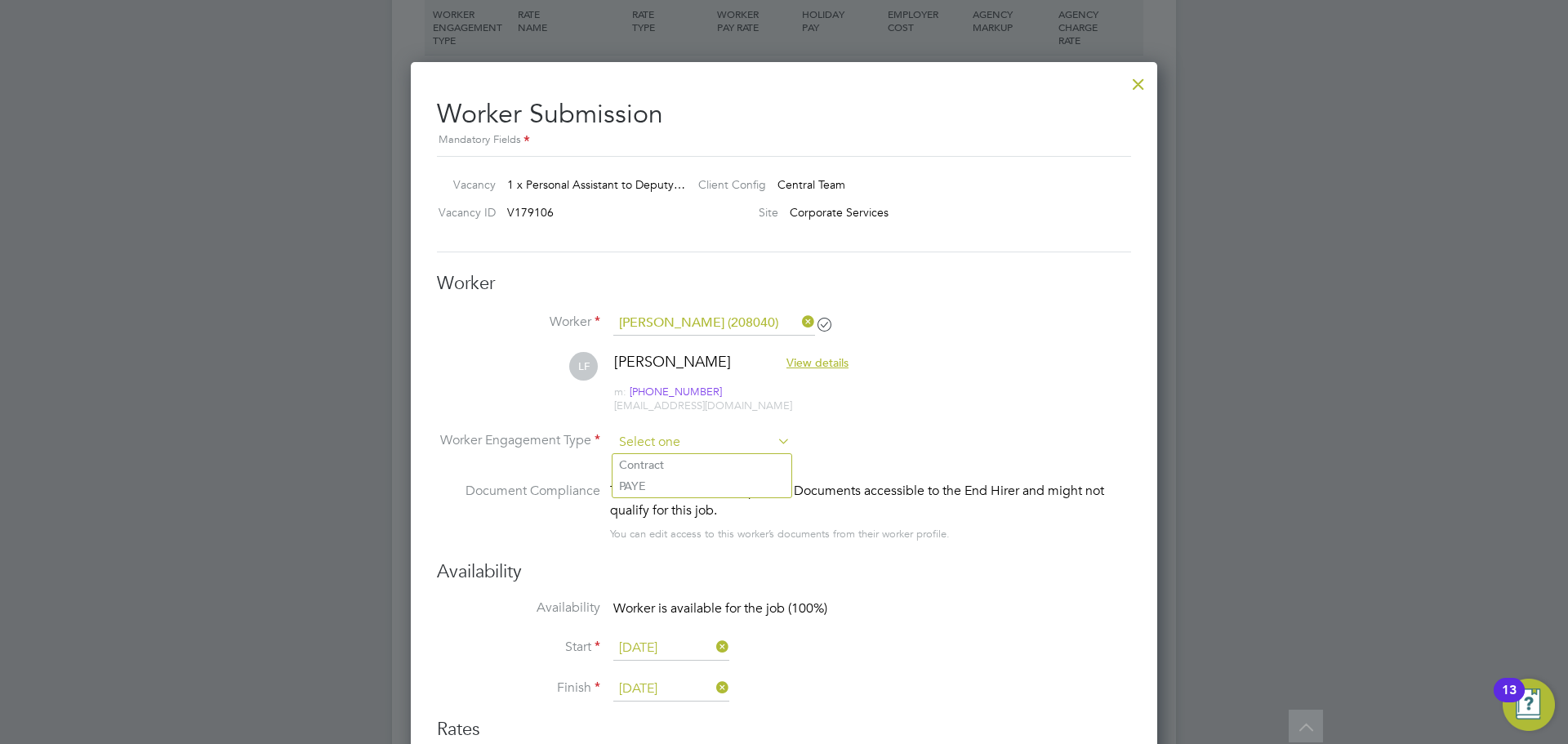
click at [683, 444] on input at bounding box center [702, 443] width 178 height 25
click at [687, 480] on li "PAYE" at bounding box center [701, 486] width 179 height 21
type input "PAYE"
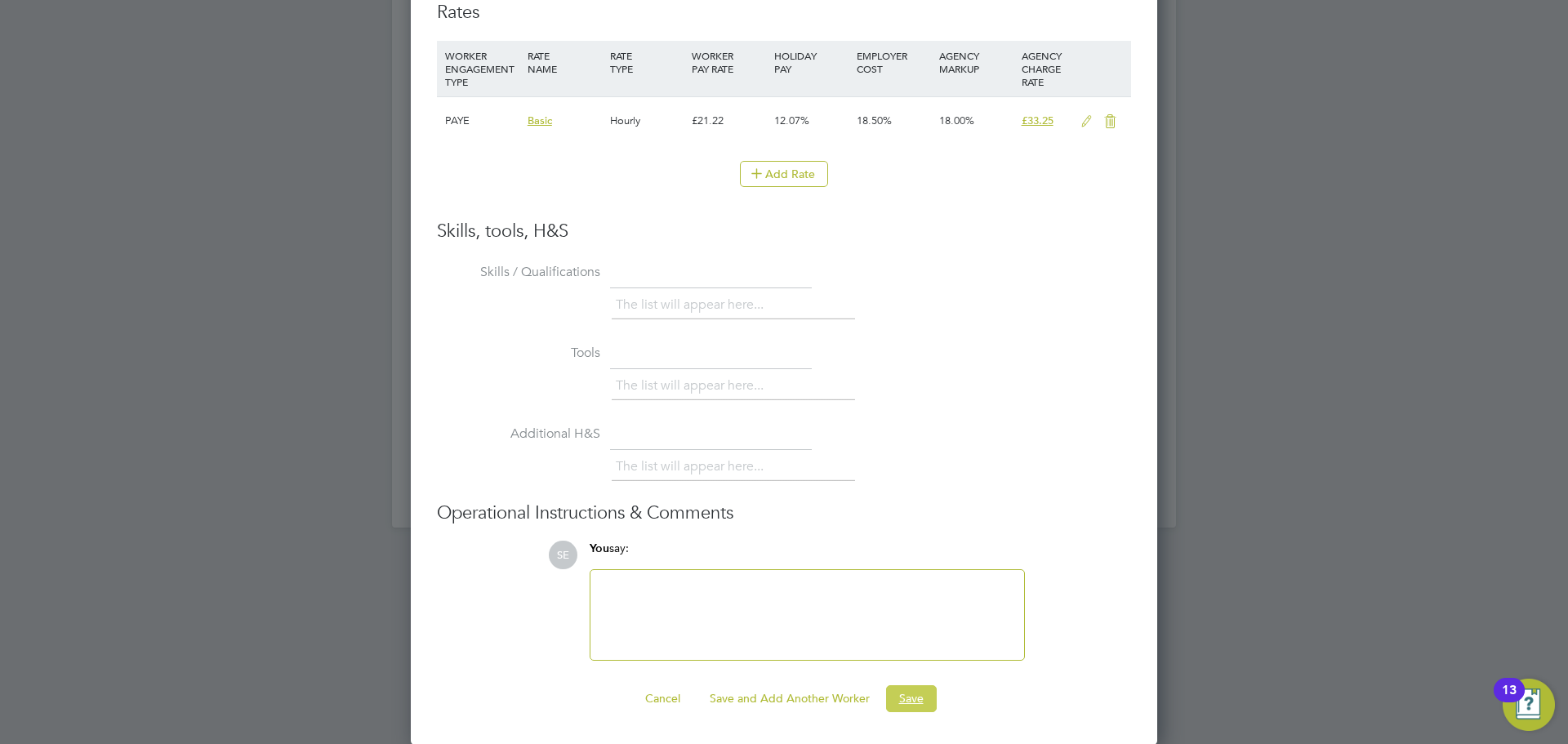
click at [926, 710] on button "Save" at bounding box center [911, 698] width 51 height 26
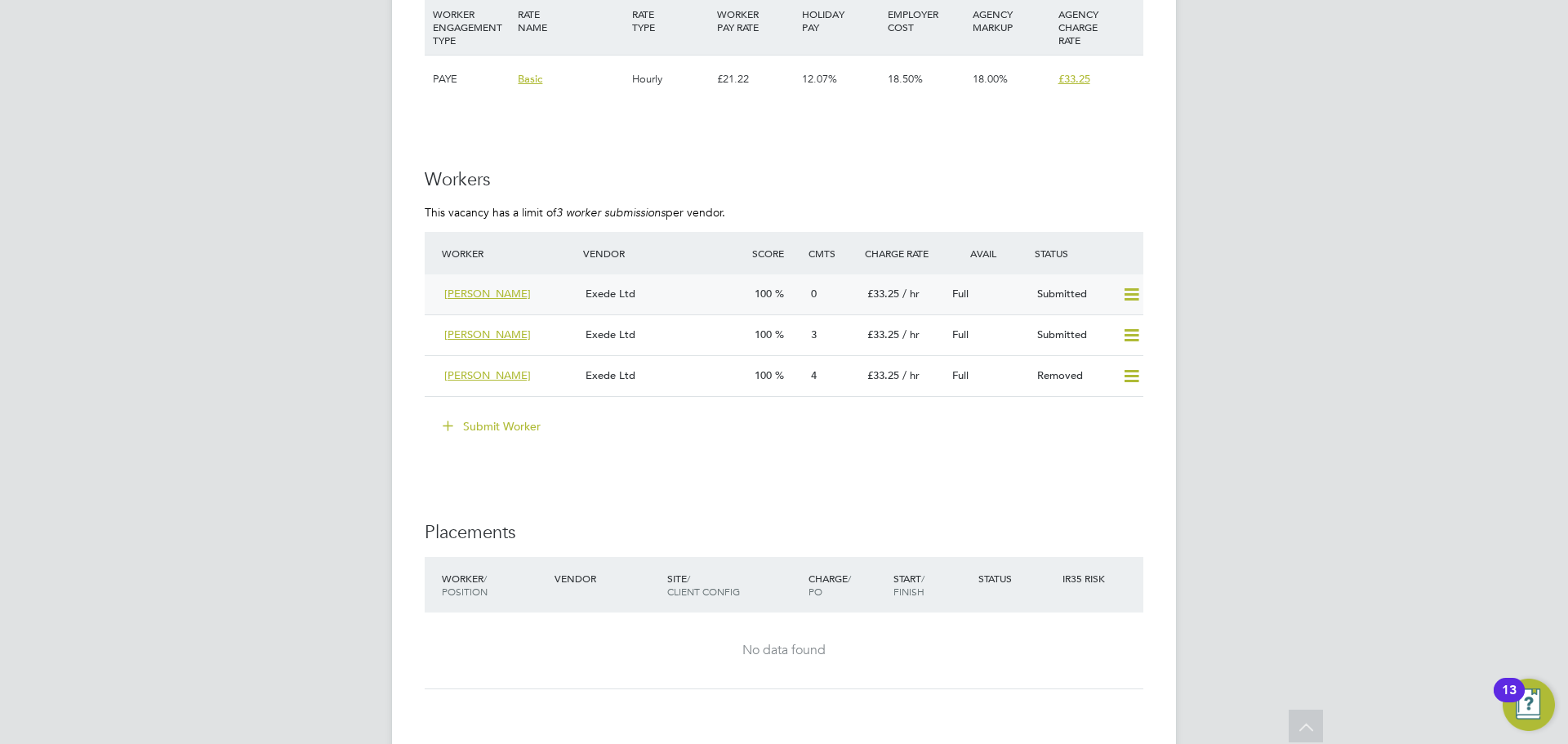
click at [687, 281] on div "Exede Ltd" at bounding box center [663, 294] width 169 height 27
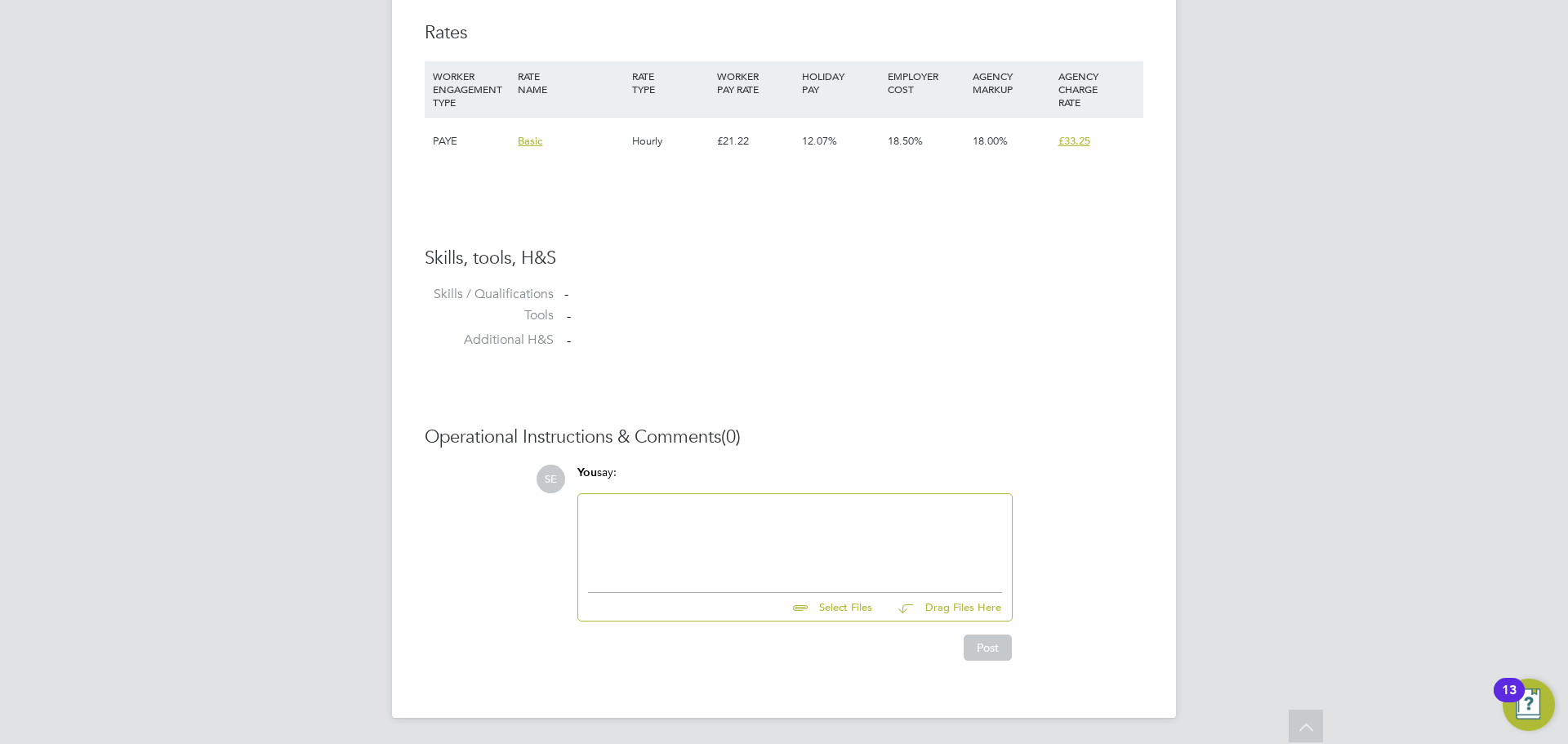
click at [732, 545] on div at bounding box center [795, 539] width 414 height 70
click at [629, 511] on div "Enhance DBS applied for through Xede" at bounding box center [795, 539] width 414 height 70
click at [631, 529] on div "To enrich screen reader interactions, please activate Accessibility in Grammarl…" at bounding box center [795, 526] width 414 height 15
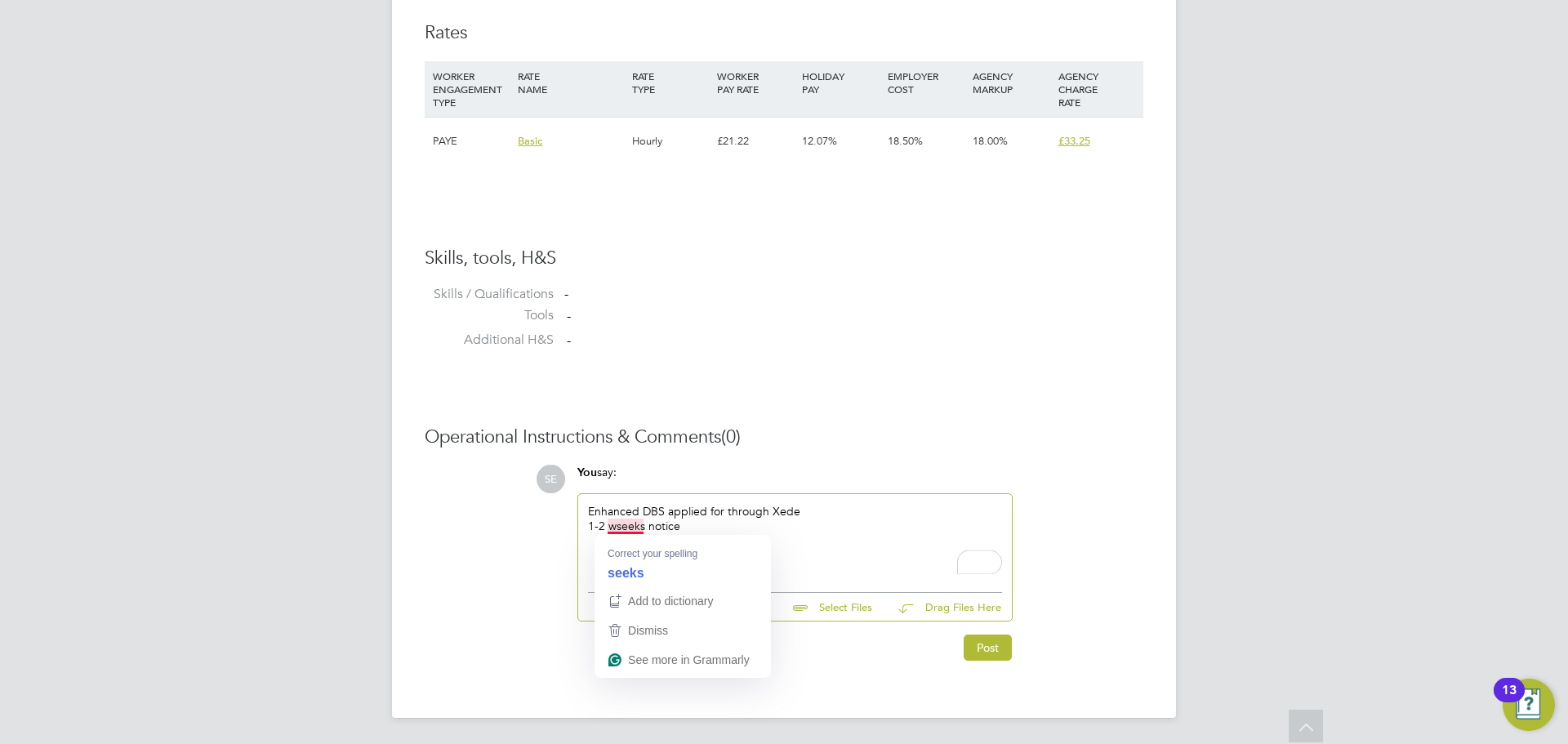
click at [621, 523] on div "1-2 wseeks notice" at bounding box center [795, 526] width 414 height 15
click at [610, 528] on div "1-2 seeks notice" at bounding box center [795, 526] width 414 height 15
click at [645, 540] on div "To enrich screen reader interactions, please activate Accessibility in Grammarl…" at bounding box center [795, 542] width 414 height 15
click at [796, 561] on div "Enhanced DBS applied for through Xede 1-2 weeks notice" at bounding box center [795, 539] width 414 height 70
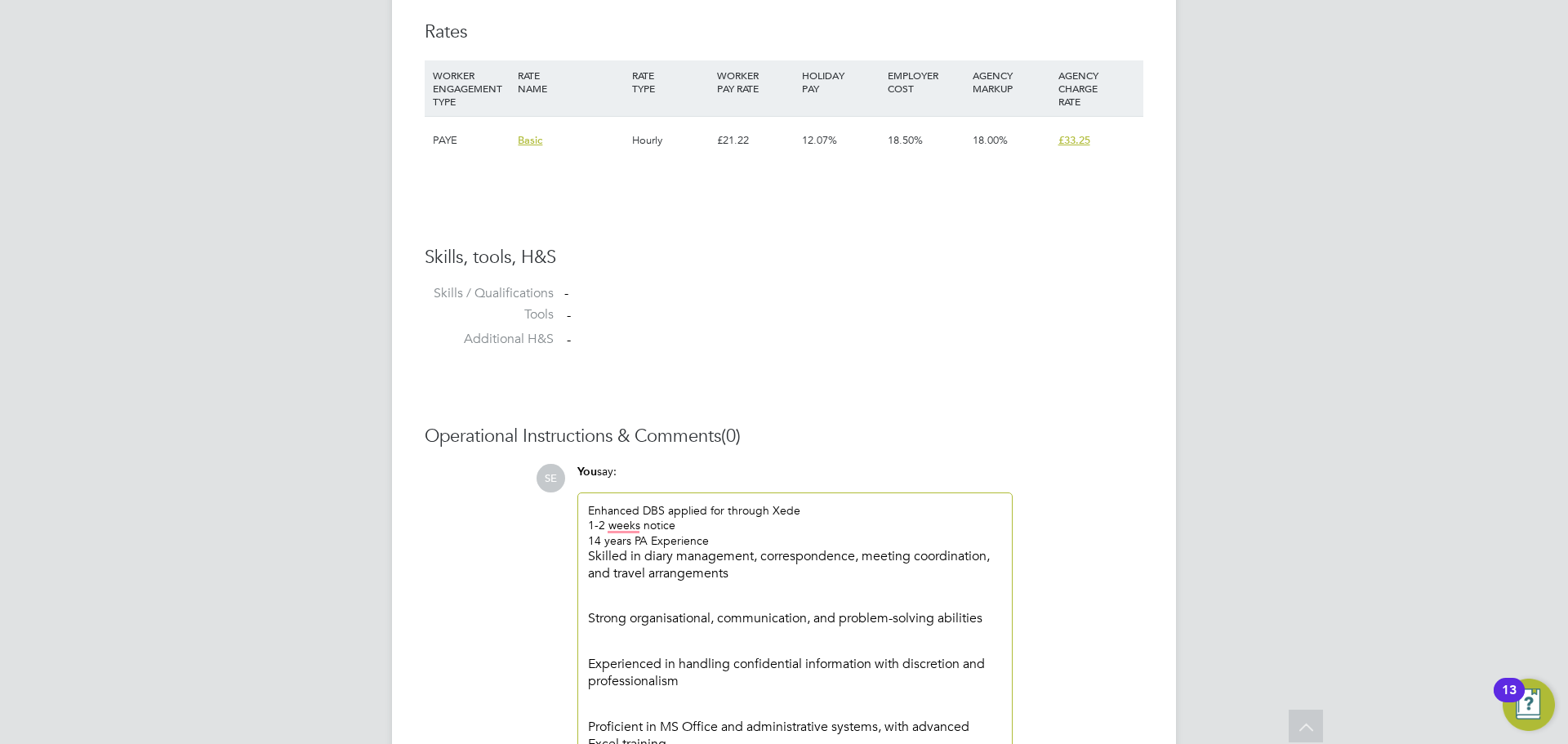
scroll to position [1250, 0]
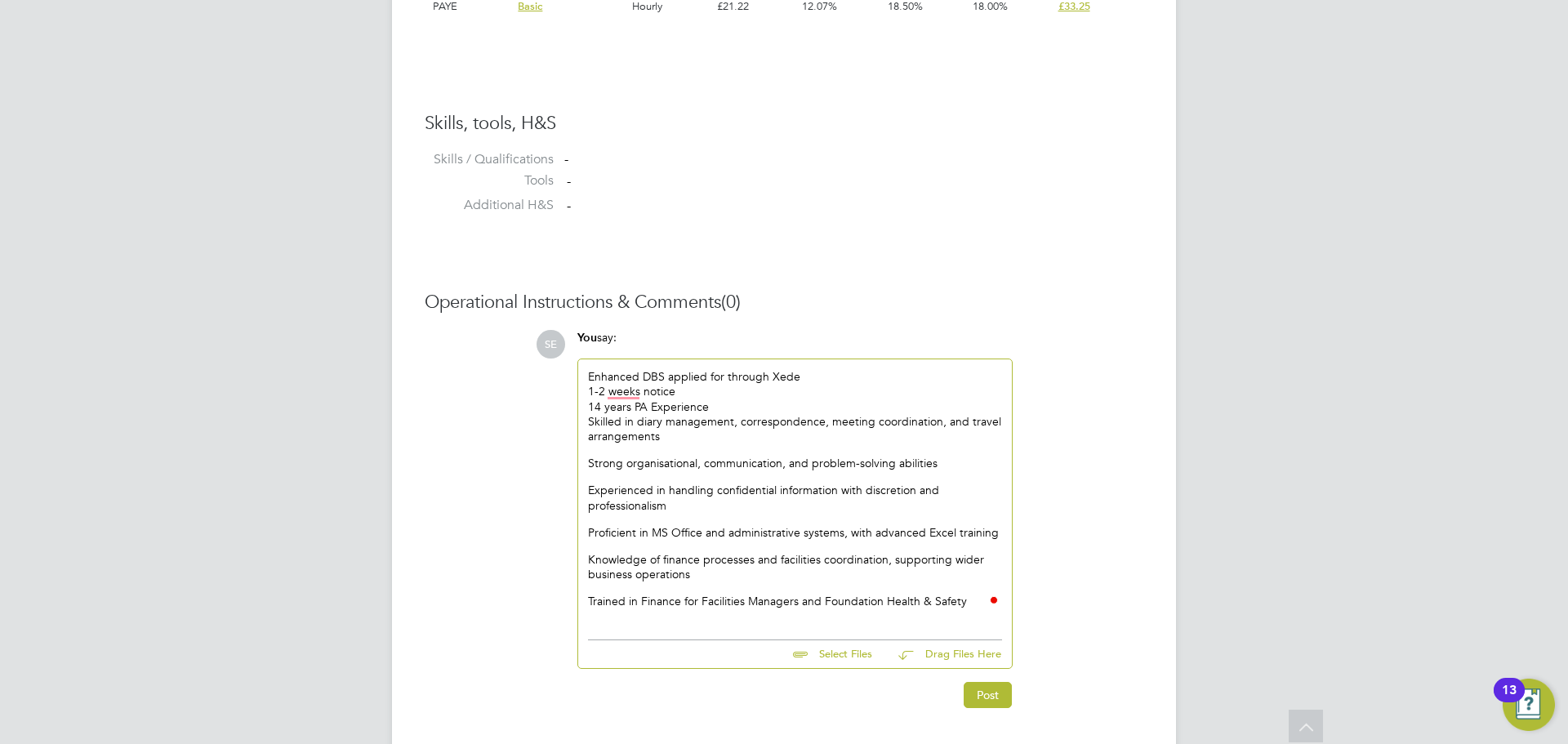
click at [718, 408] on div "14 years PA Experience" at bounding box center [795, 406] width 414 height 15
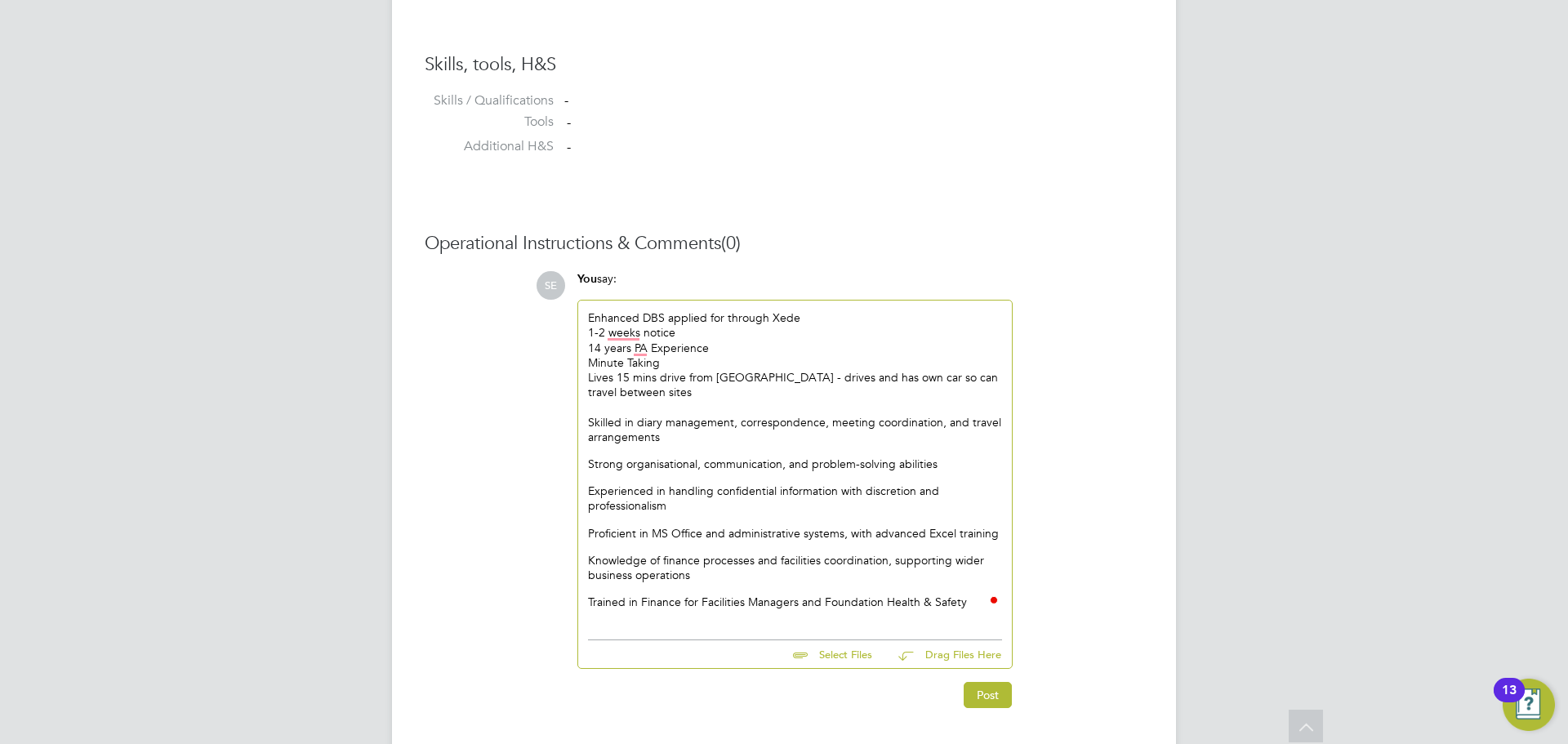
scroll to position [1356, 0]
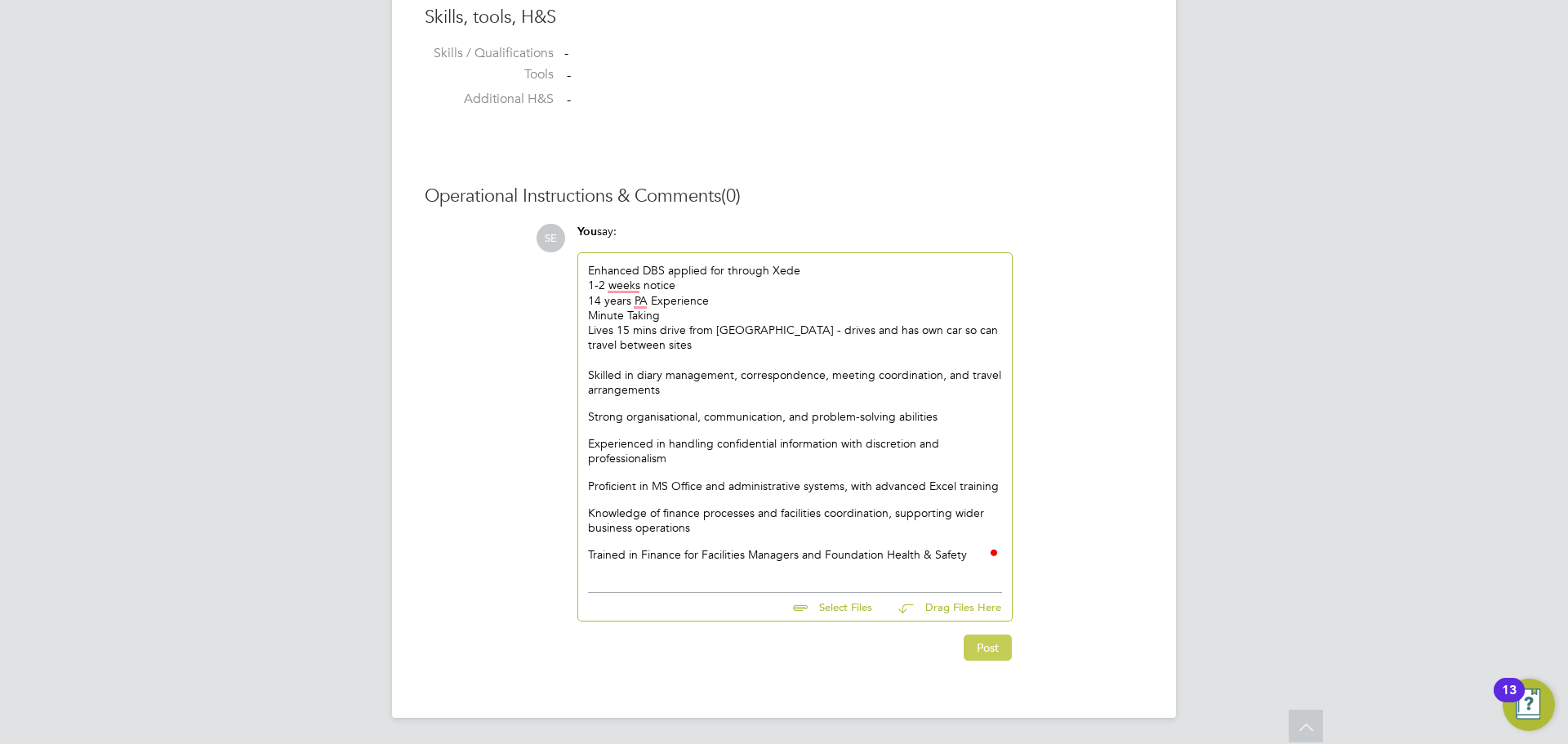
click at [997, 639] on button "Post" at bounding box center [987, 647] width 48 height 26
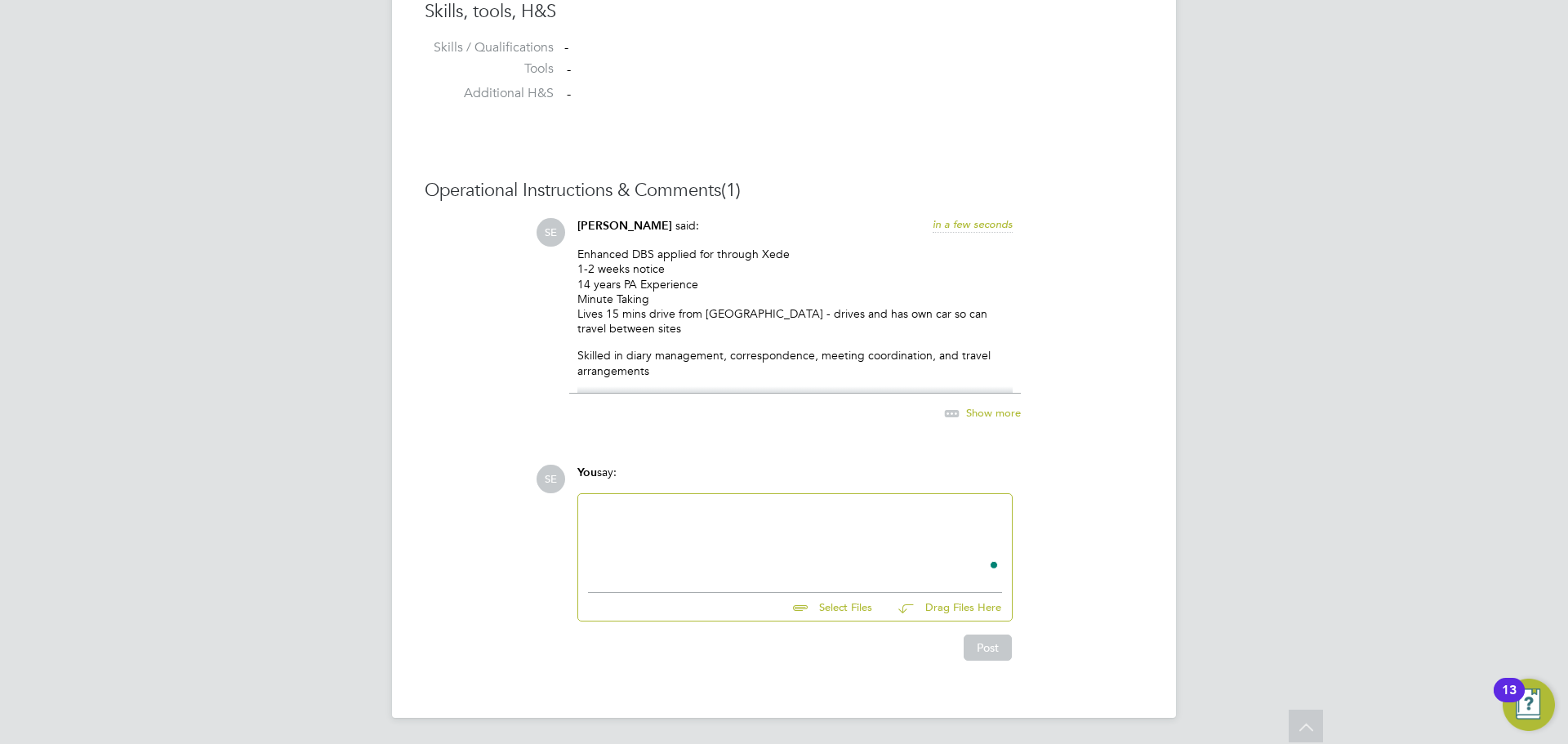
scroll to position [1362, 0]
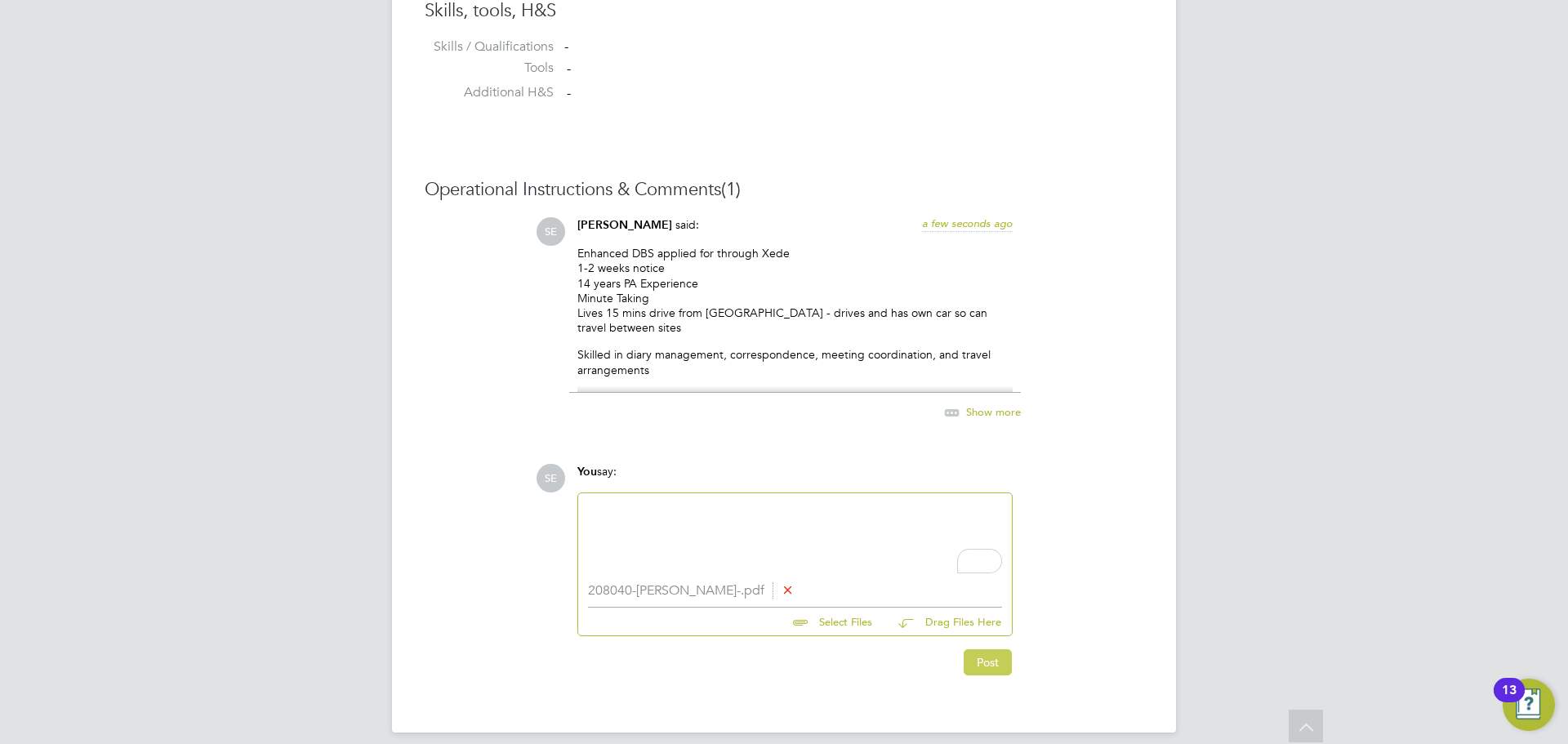
click at [992, 675] on button "Post" at bounding box center [987, 662] width 48 height 26
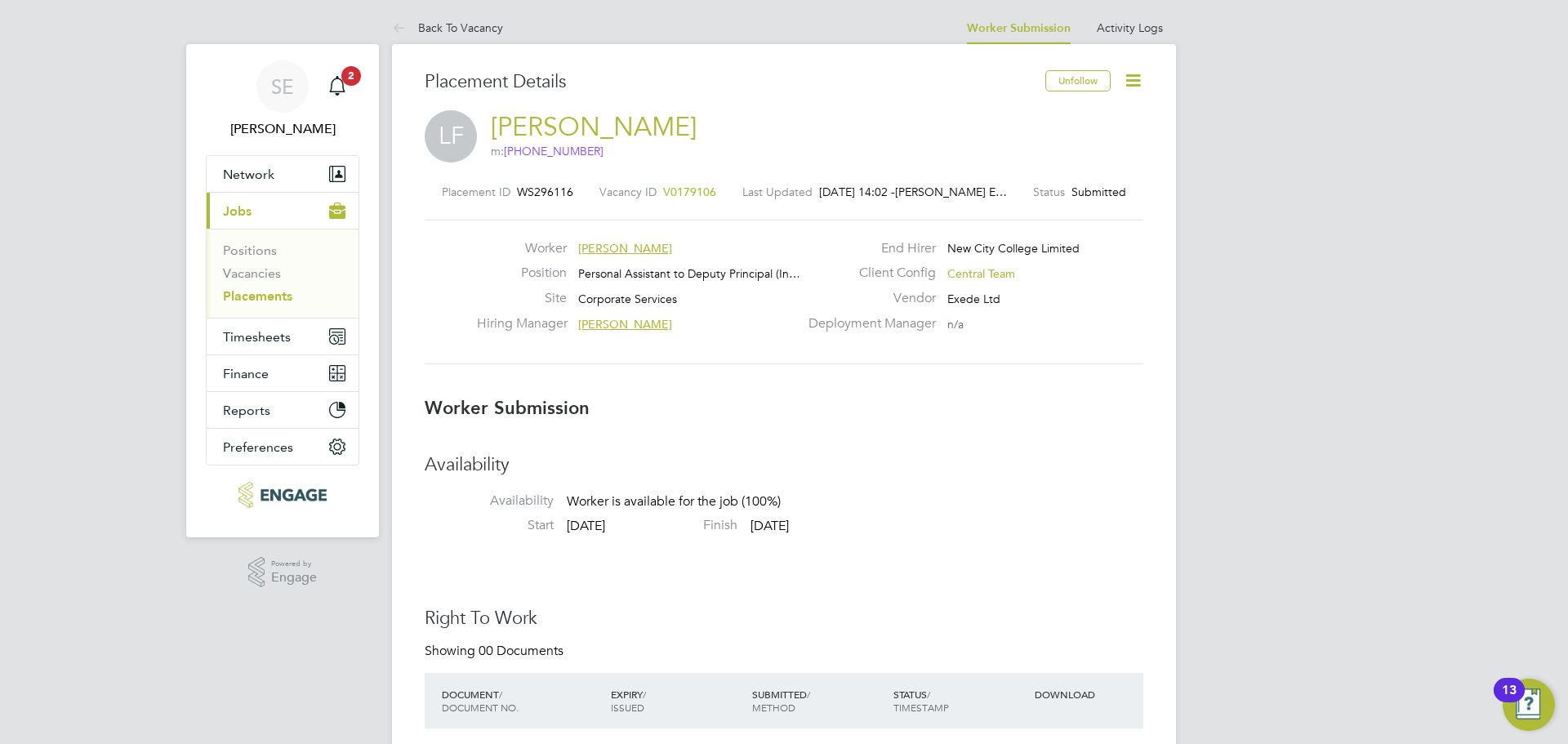
scroll to position [0, 0]
click at [457, 24] on link "Back To Vacancy" at bounding box center [447, 29] width 111 height 15
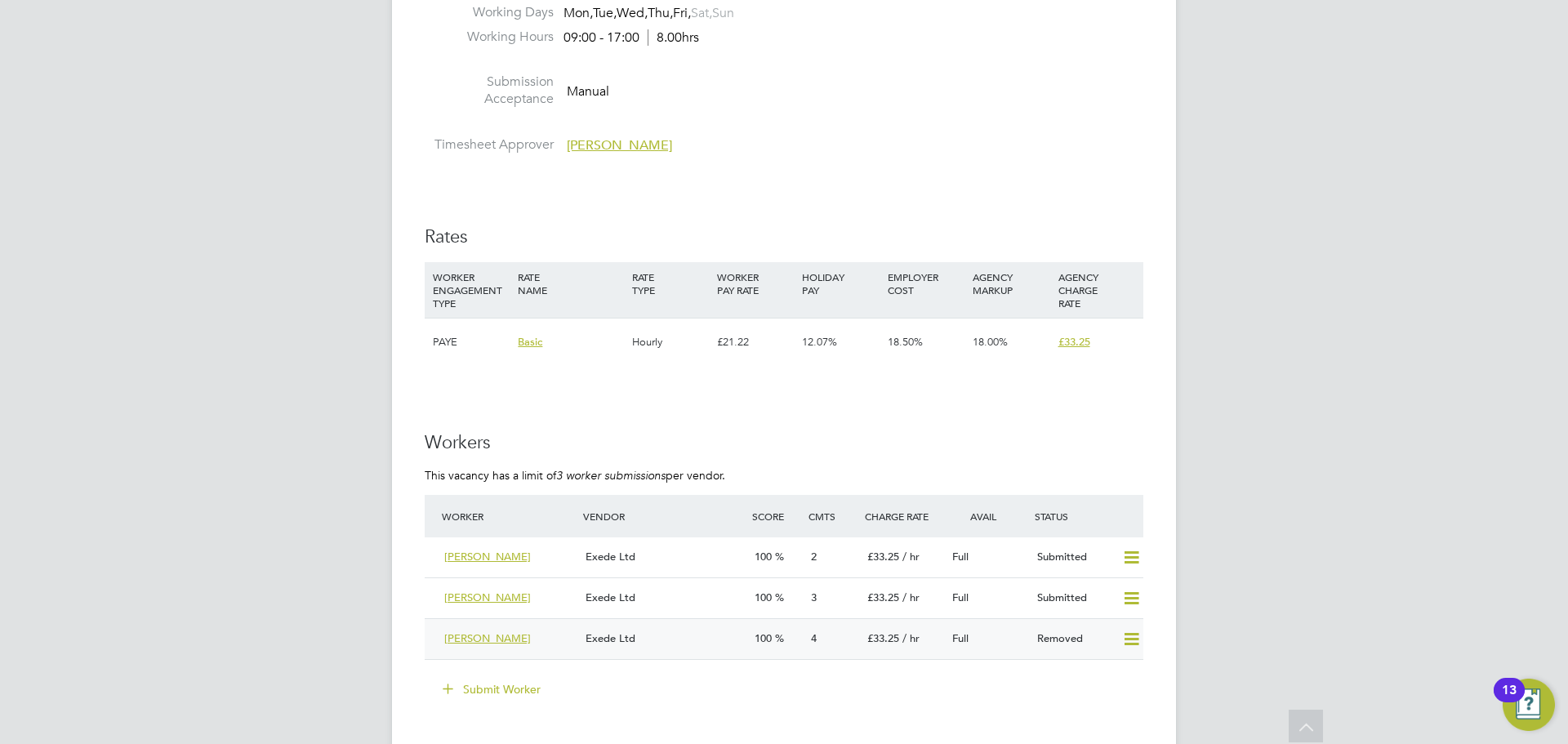
scroll to position [1796, 0]
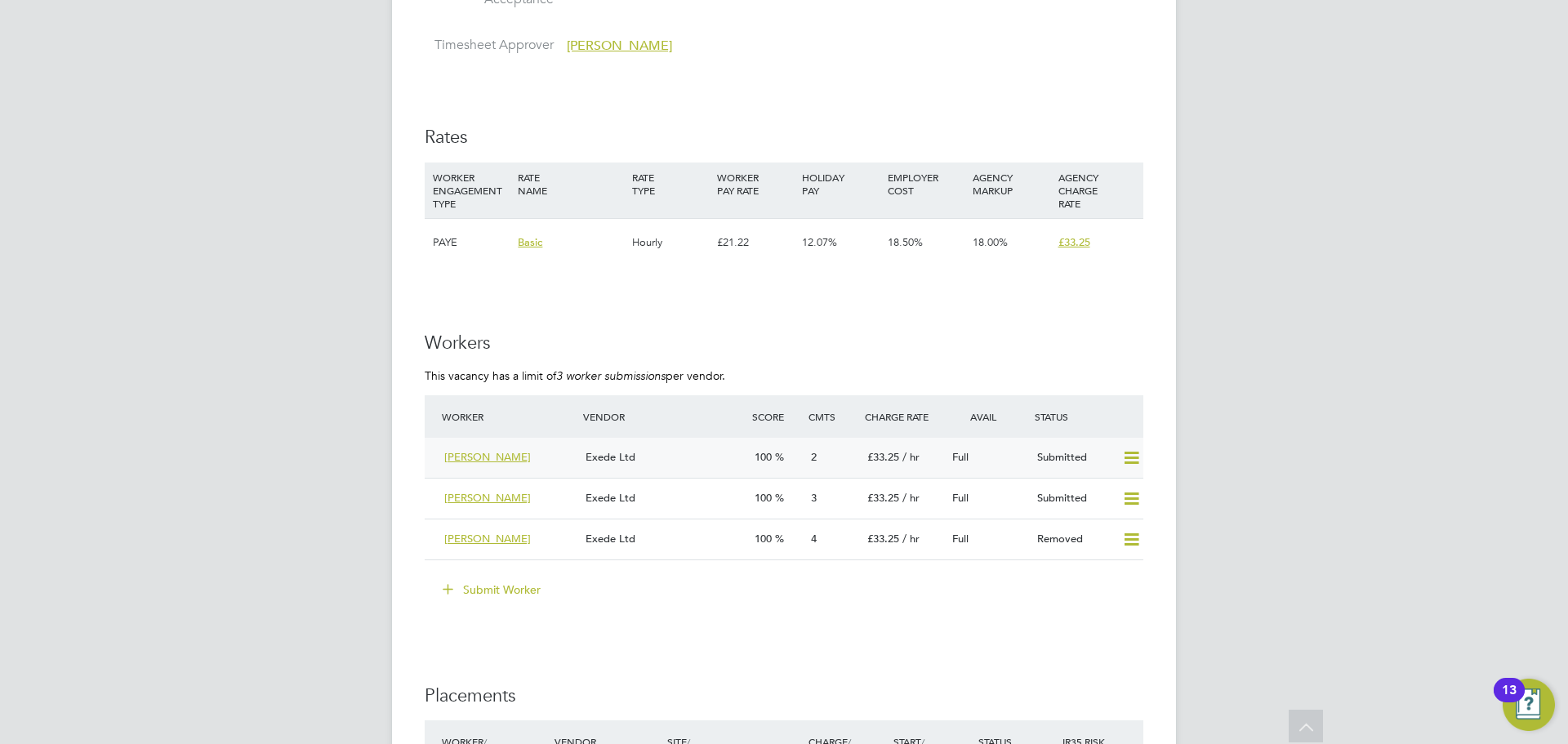
click at [685, 444] on div "Exede Ltd" at bounding box center [663, 457] width 169 height 27
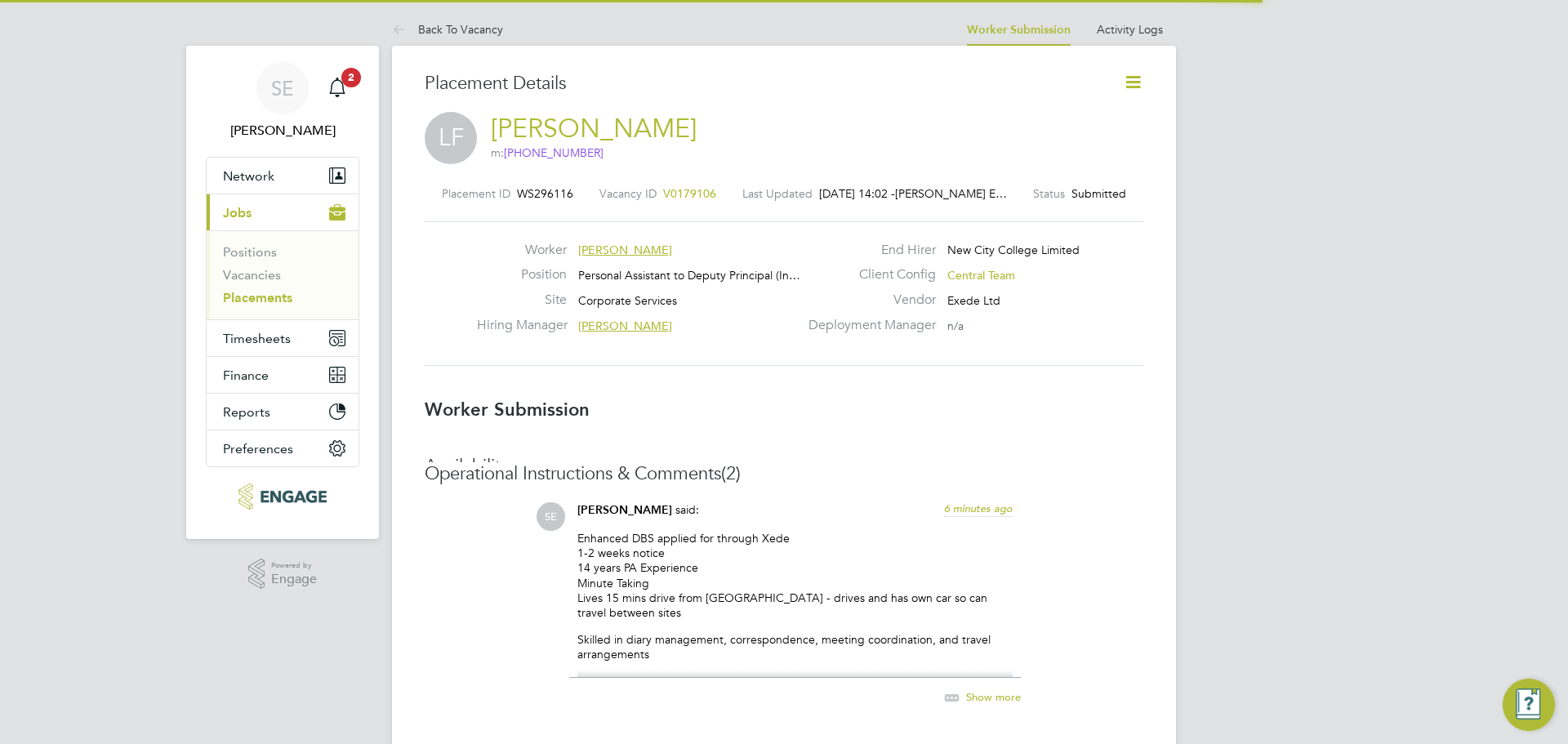
scroll to position [8, 8]
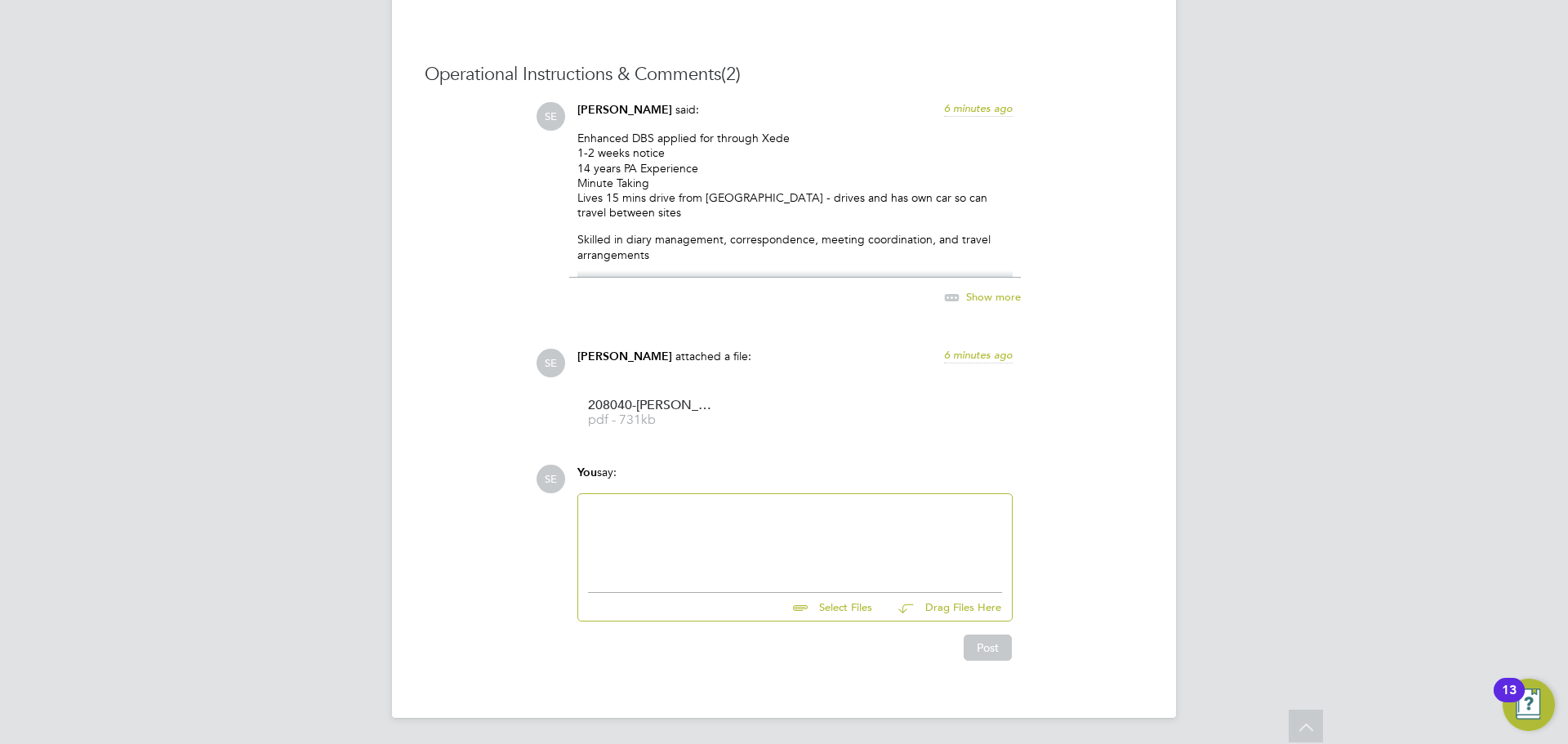
click at [976, 290] on span "Show more" at bounding box center [993, 297] width 55 height 14
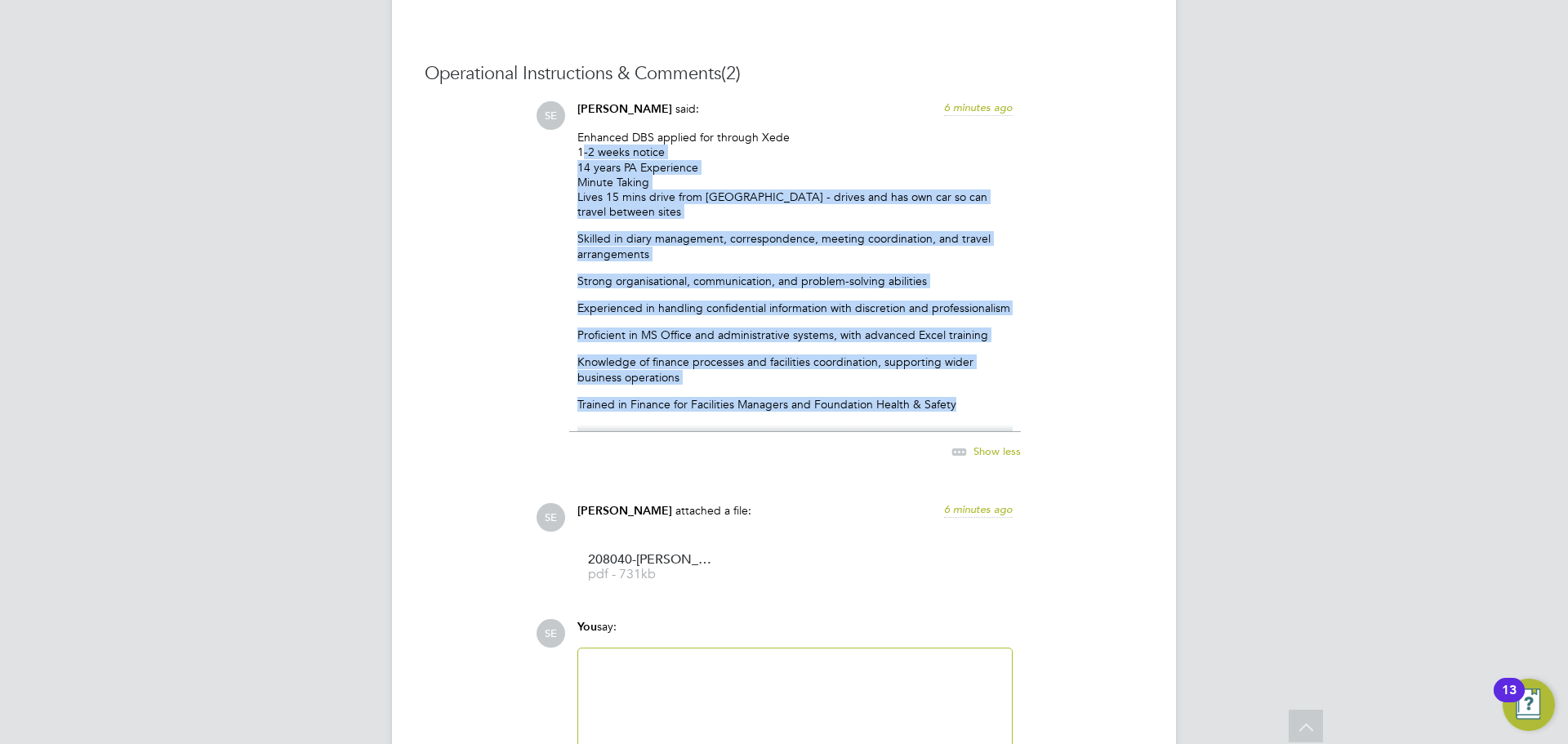
drag, startPoint x: 976, startPoint y: 405, endPoint x: 566, endPoint y: 151, distance: 482.3
click at [566, 151] on div "SE [PERSON_NAME] said: 6 minutes ago Enhanced DBS applied for through Xede 1-2 …" at bounding box center [839, 290] width 607 height 377
copy div "1-2 weeks notice 14 years PA Experience Minute Taking Lives 15 mins drive from …"
